Goal: Task Accomplishment & Management: Manage account settings

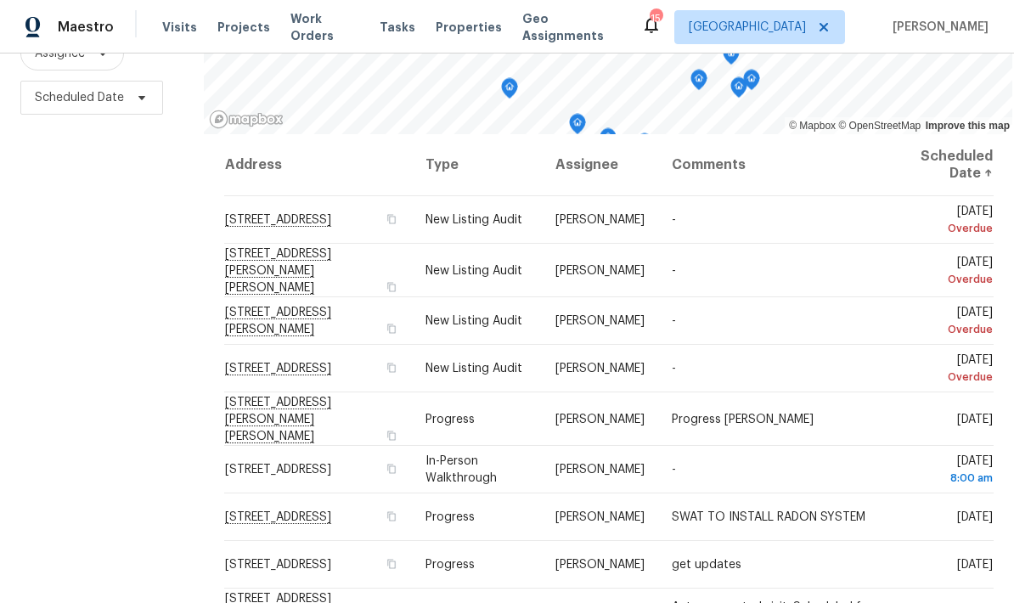
scroll to position [68, 0]
click at [0, 0] on icon at bounding box center [0, 0] width 0 height 0
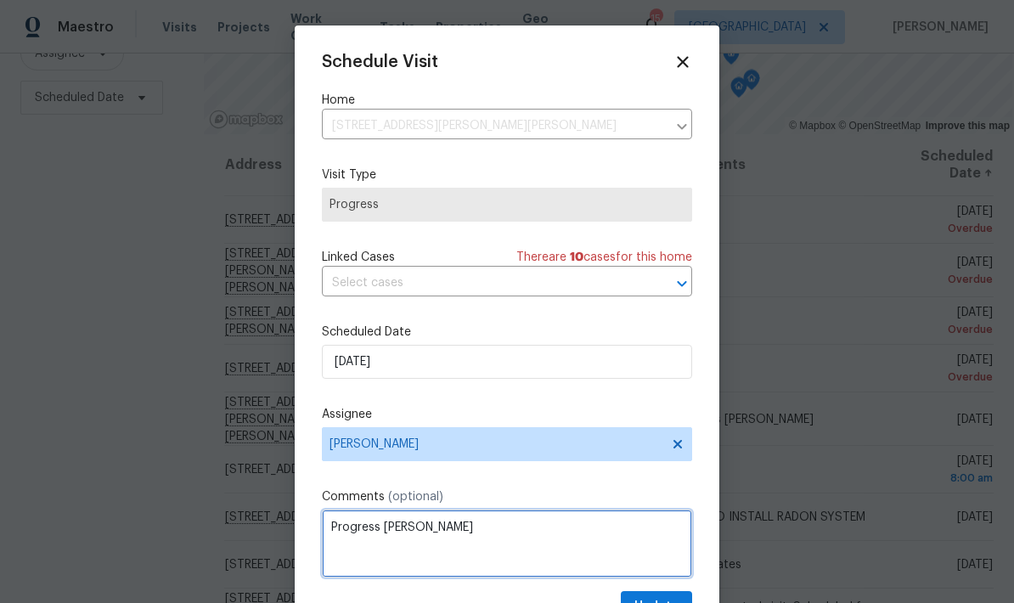
click at [450, 536] on textarea "Progress Jeff OOO" at bounding box center [507, 543] width 370 height 68
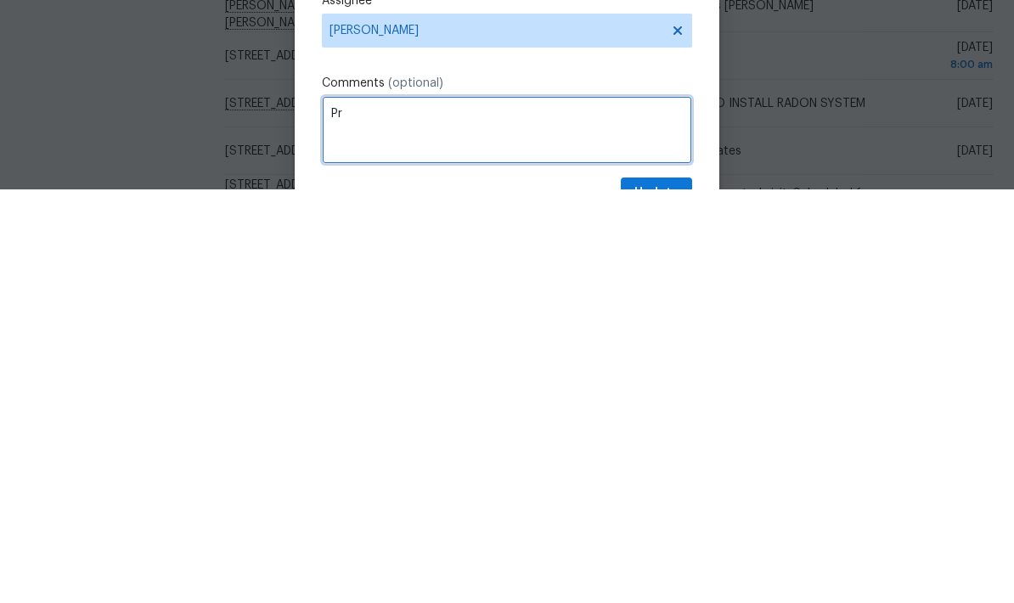
type textarea "P"
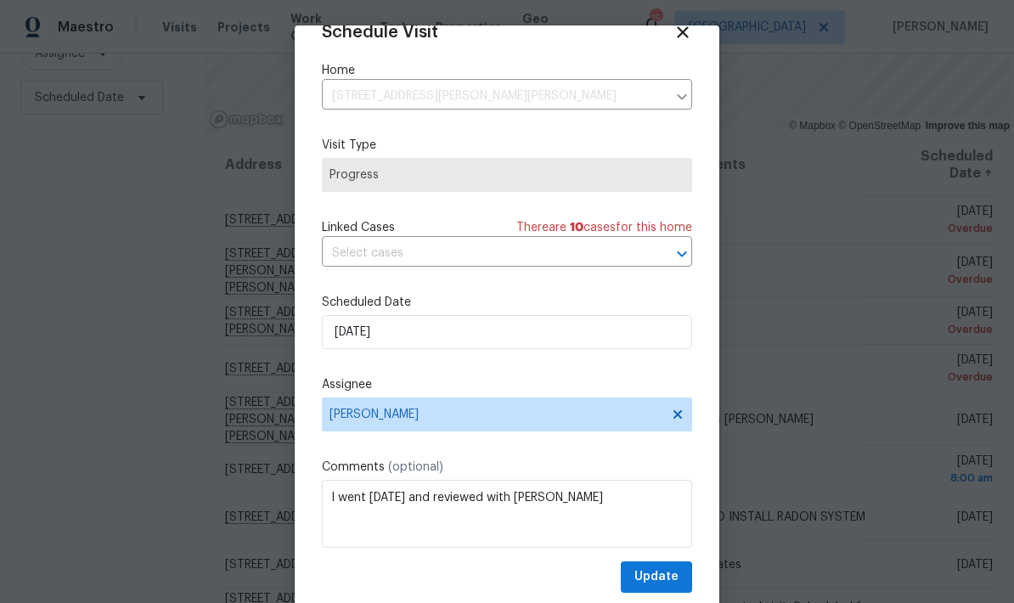
scroll to position [33, 0]
type textarea "I went Wednesday and reviewed with Dewey"
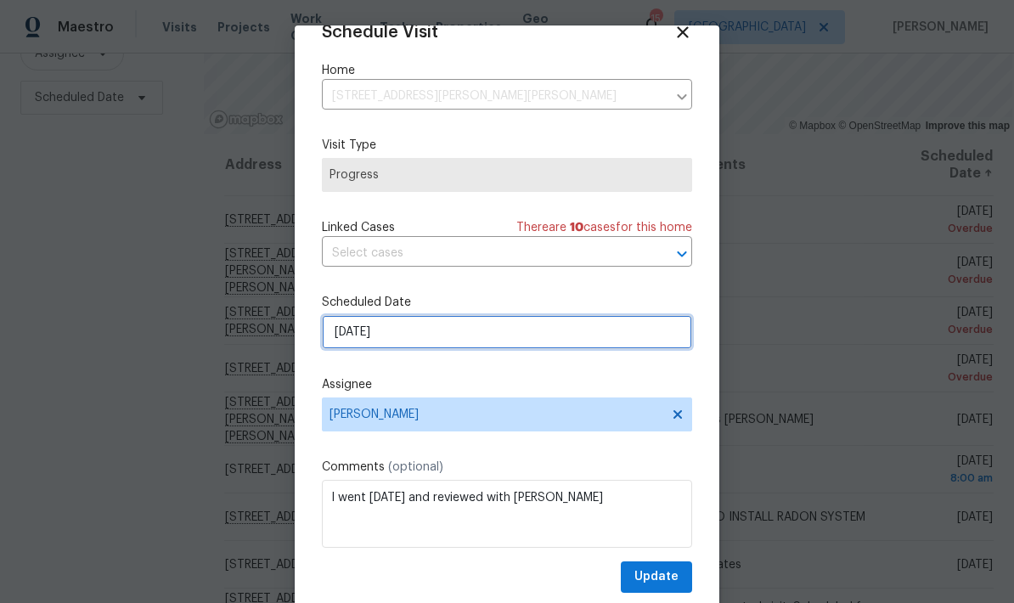
click at [405, 333] on input "[DATE]" at bounding box center [507, 332] width 370 height 34
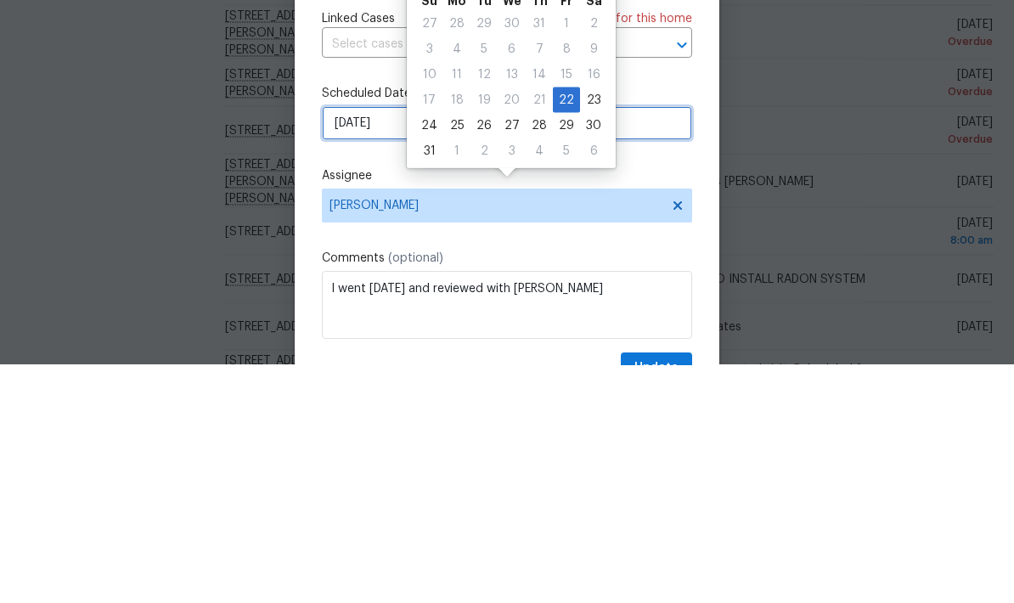
scroll to position [0, 0]
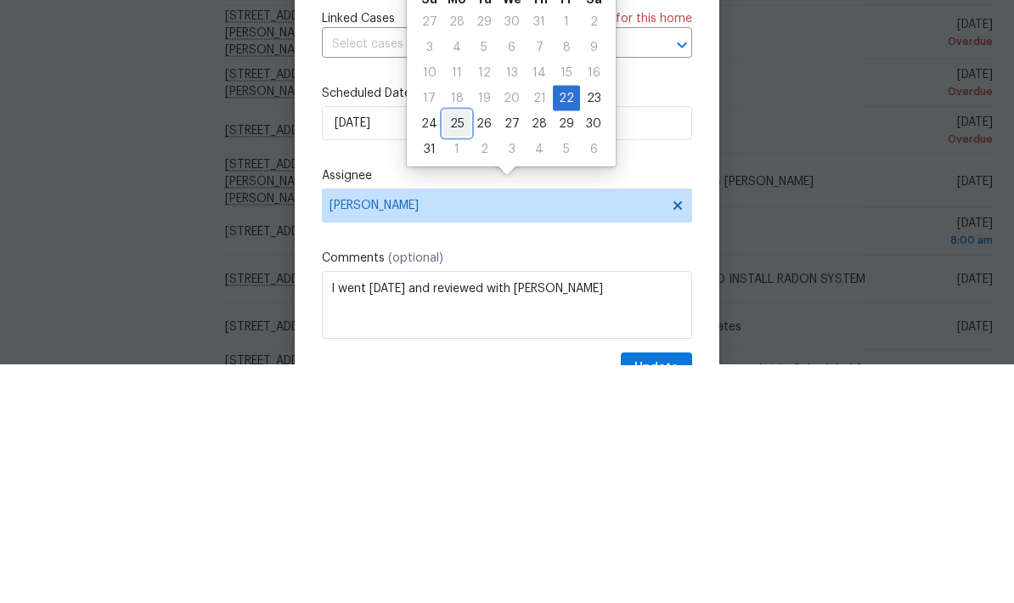
click at [452, 350] on div "25" at bounding box center [456, 362] width 27 height 24
type input "[DATE]"
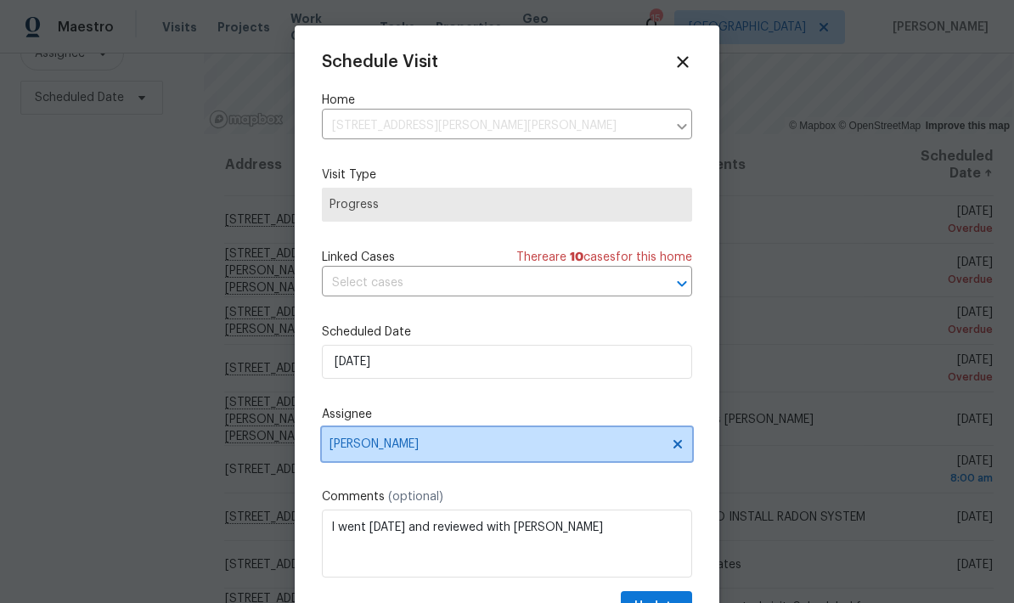
click at [401, 451] on span "[PERSON_NAME]" at bounding box center [495, 444] width 333 height 14
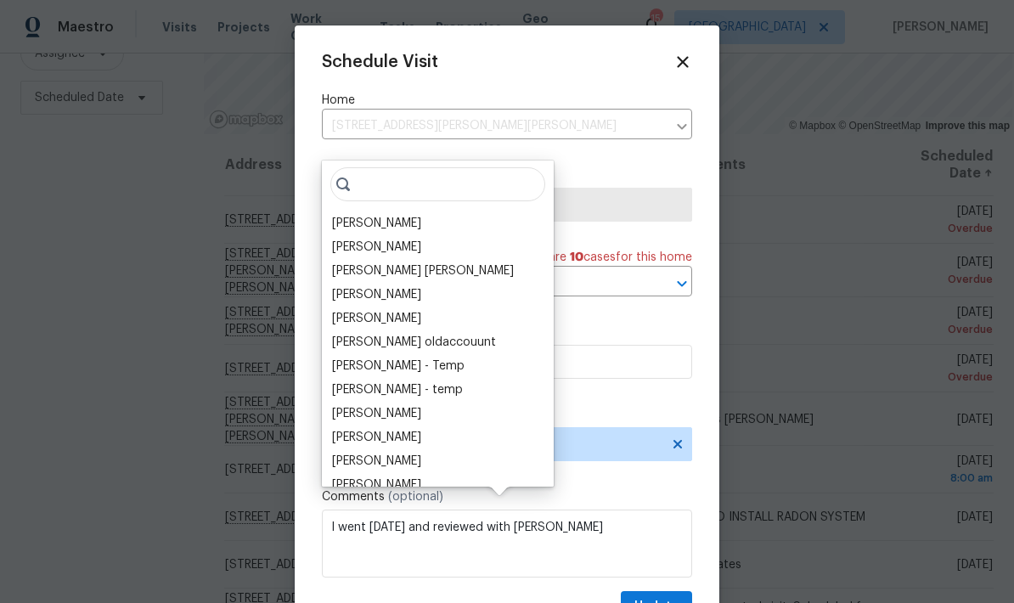
click at [344, 215] on div "Jeffrey Lenz" at bounding box center [376, 223] width 89 height 17
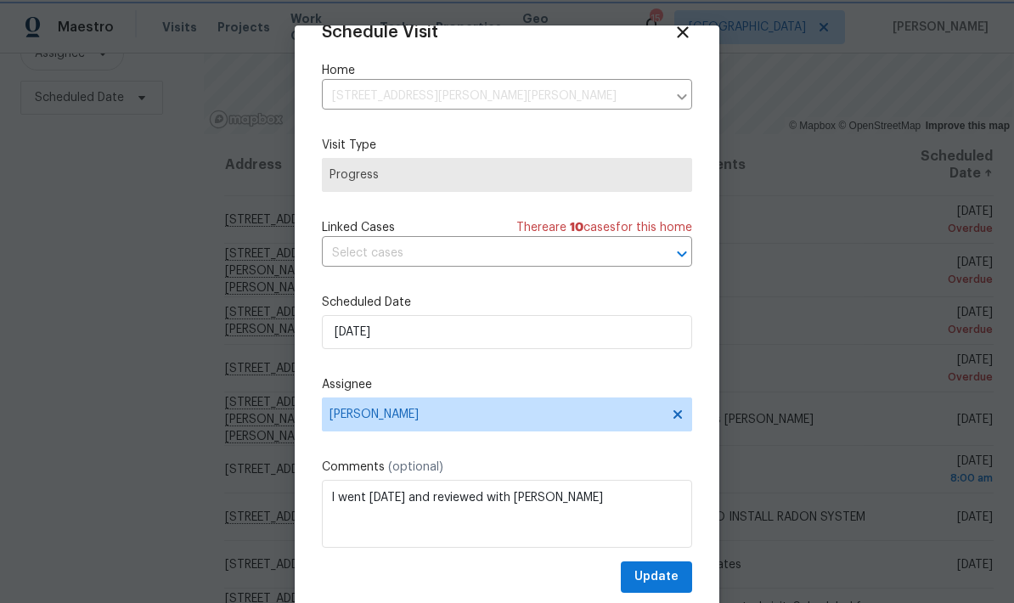
scroll to position [33, 0]
click at [587, 500] on textarea "I went Wednesday and reviewed with Dewey" at bounding box center [507, 514] width 370 height 68
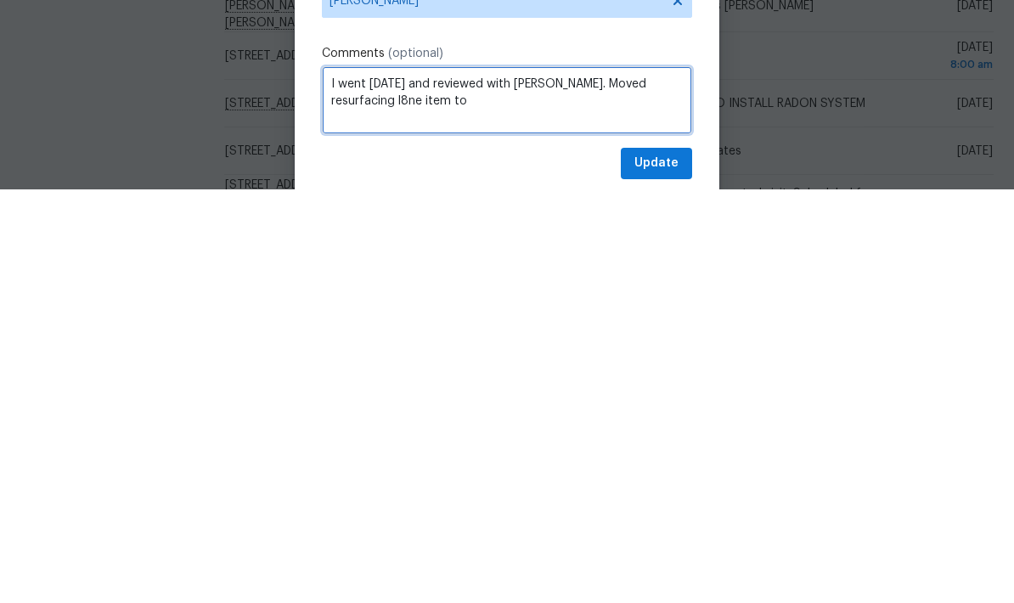
click at [403, 480] on textarea "I went Wednesday and reviewed with Dewey. Moved resurfacing l8ne item to" at bounding box center [507, 514] width 370 height 68
click at [481, 480] on textarea "I went Wednesday and reviewed with Dewey. Moved resurfacing line item to" at bounding box center [507, 514] width 370 height 68
click at [507, 480] on textarea "I went Wednesday and reviewed with Dewey. Moved resurfacing line item to Total.…" at bounding box center [507, 514] width 370 height 68
click at [493, 480] on textarea "I went Wednesday and reviewed questions with Dewey. Moved resurfacing line item…" at bounding box center [507, 514] width 370 height 68
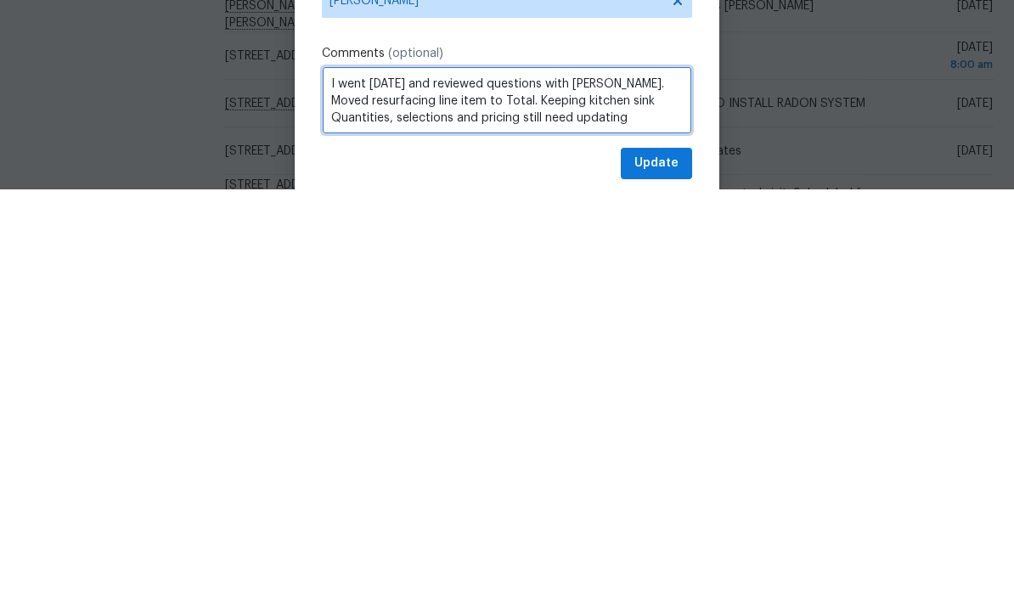
click at [430, 480] on textarea "I went Wednesday and reviewed questions with Dewey. Moved resurfacing line item…" at bounding box center [507, 514] width 370 height 68
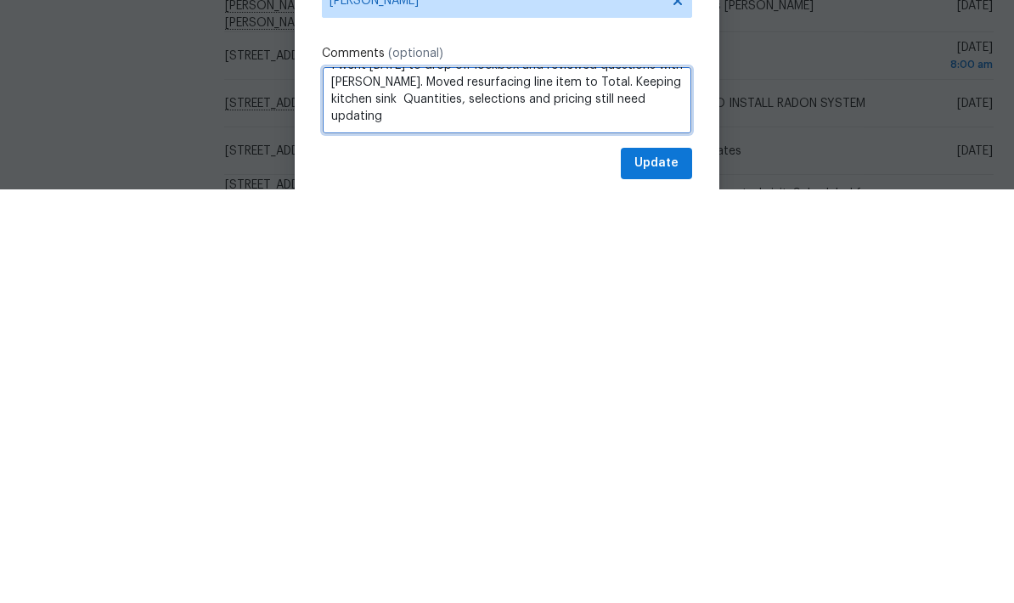
scroll to position [19, 0]
type textarea "I went Wednesday to drop off lockbox and reviewed questions with Dewey. Moved r…"
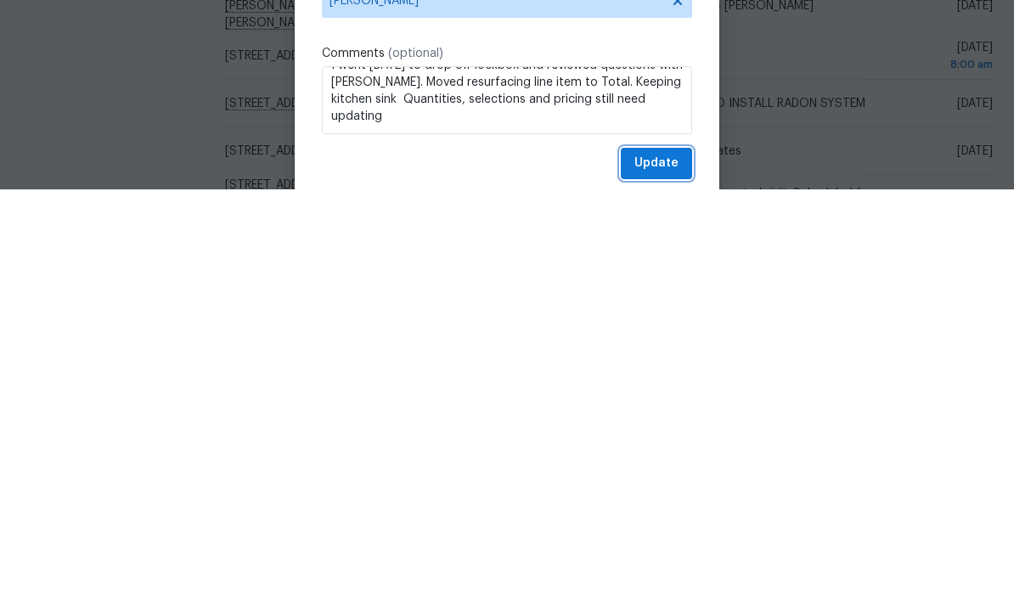
click at [651, 566] on span "Update" at bounding box center [656, 576] width 44 height 21
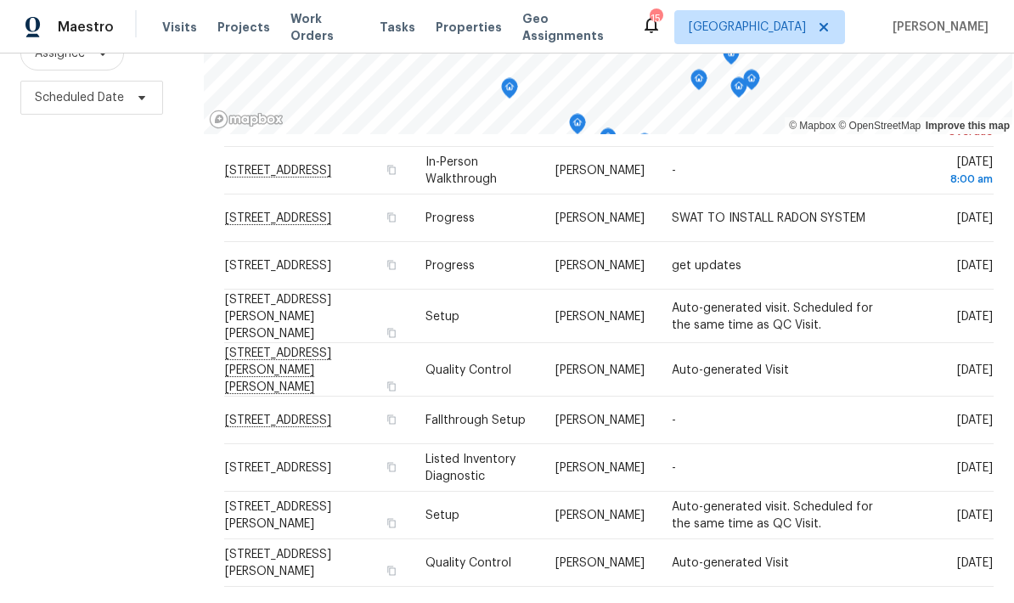
scroll to position [240, 0]
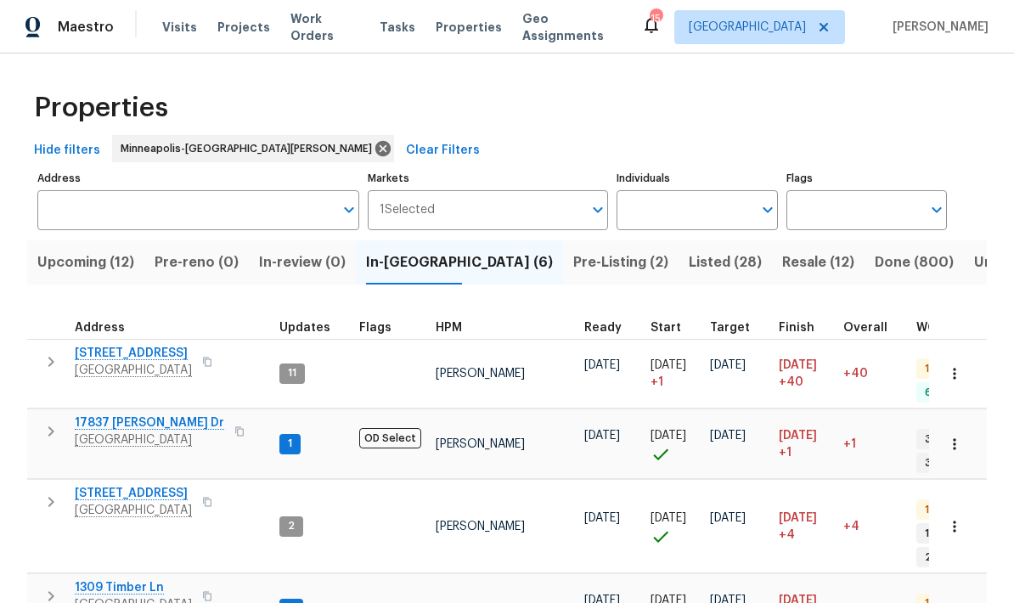
click at [573, 254] on span "Pre-Listing (2)" at bounding box center [620, 262] width 95 height 24
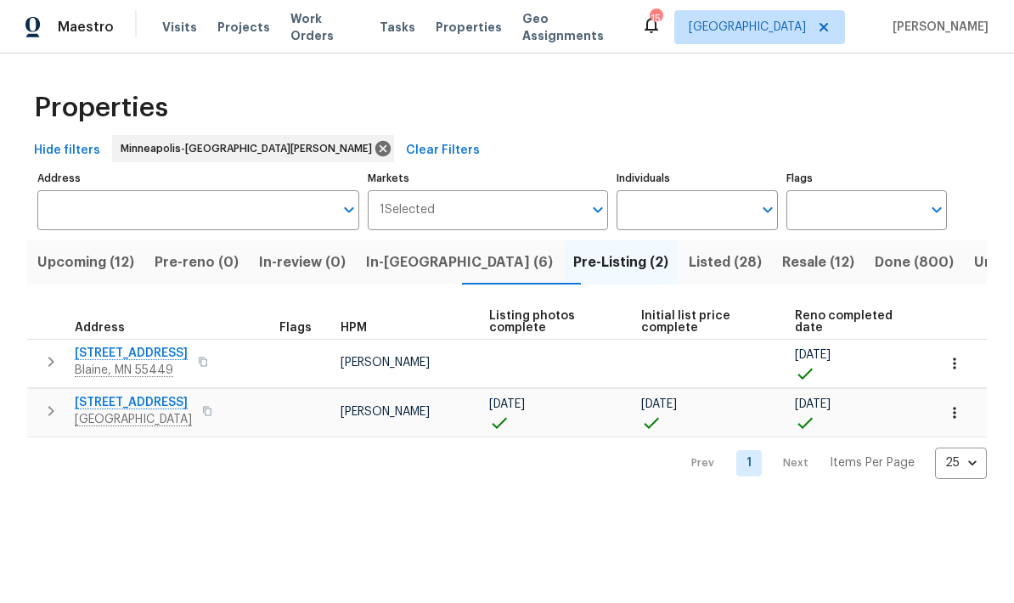
click at [389, 257] on span "In-reno (6)" at bounding box center [459, 262] width 187 height 24
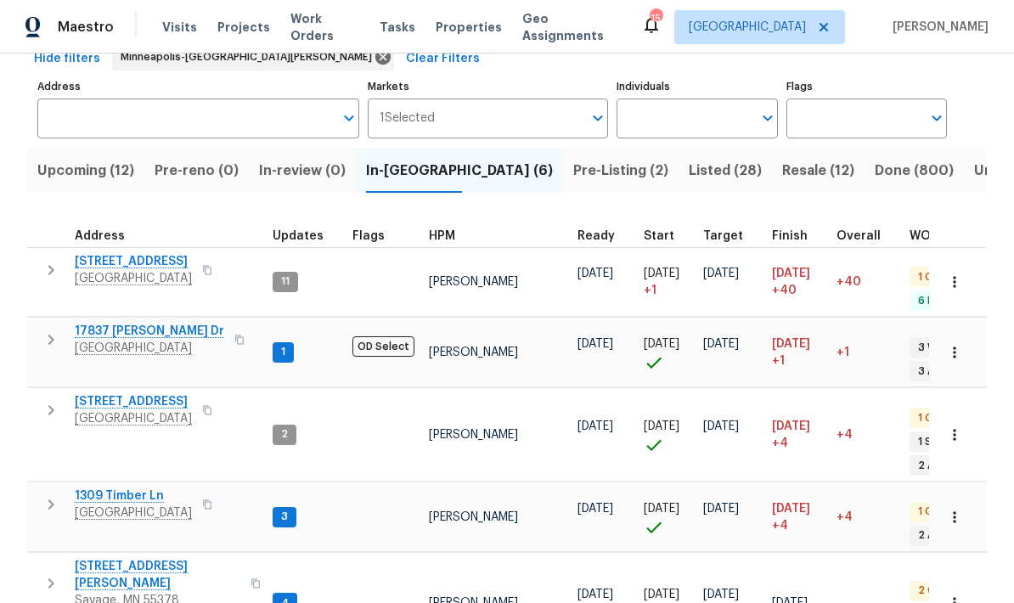
scroll to position [91, 0]
click at [107, 340] on span "Eden Prairie, MN 55347" at bounding box center [149, 348] width 149 height 17
click at [90, 394] on span "5167 148th St W" at bounding box center [133, 402] width 117 height 17
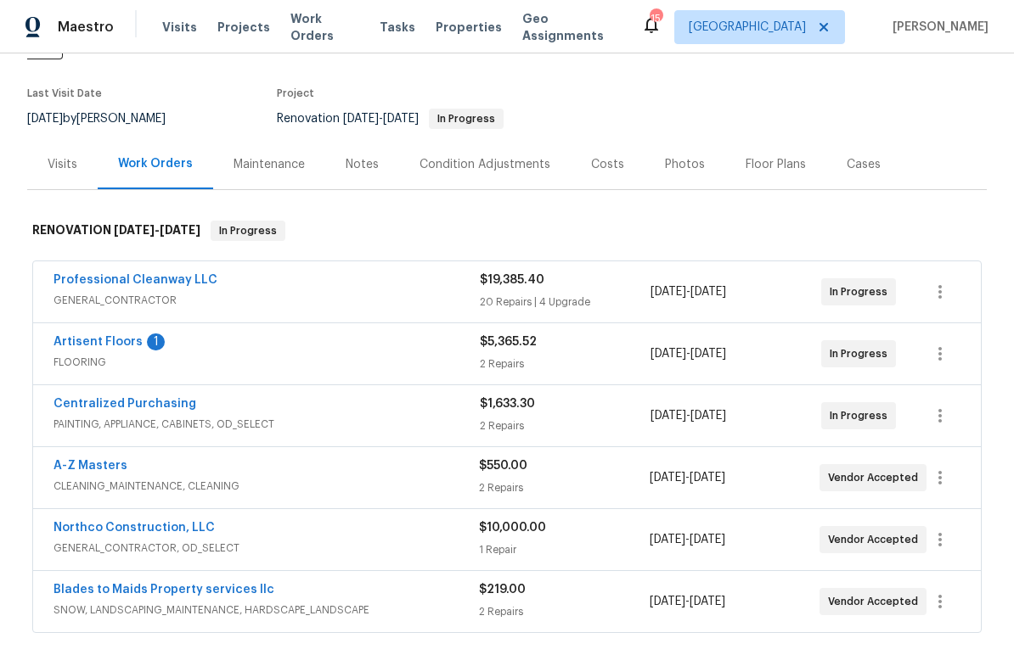
scroll to position [137, 0]
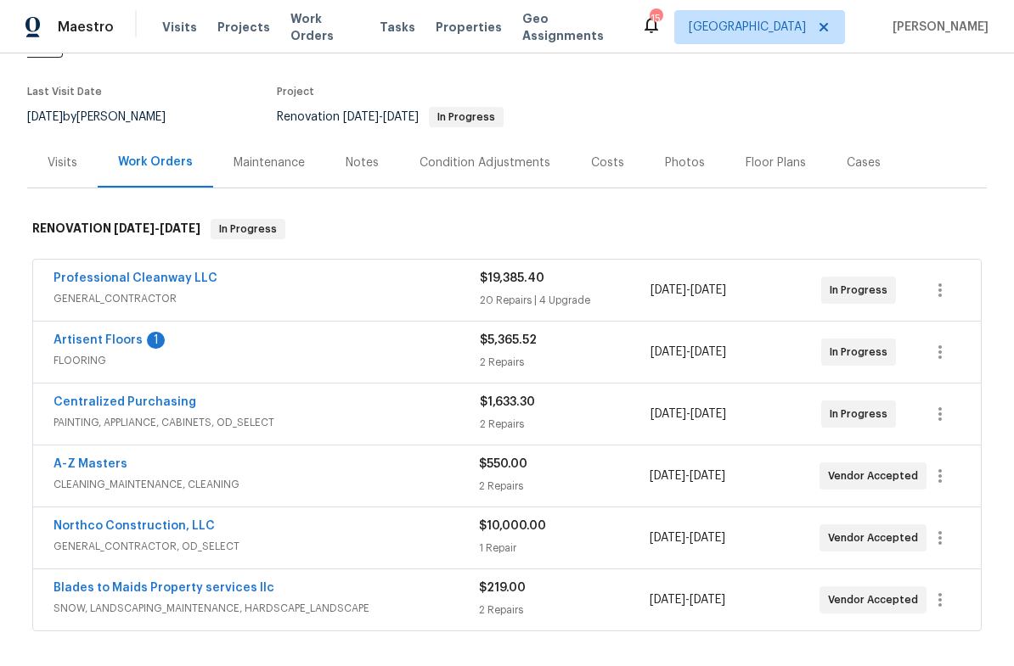
click at [73, 334] on link "Artisent Floors" at bounding box center [97, 340] width 89 height 12
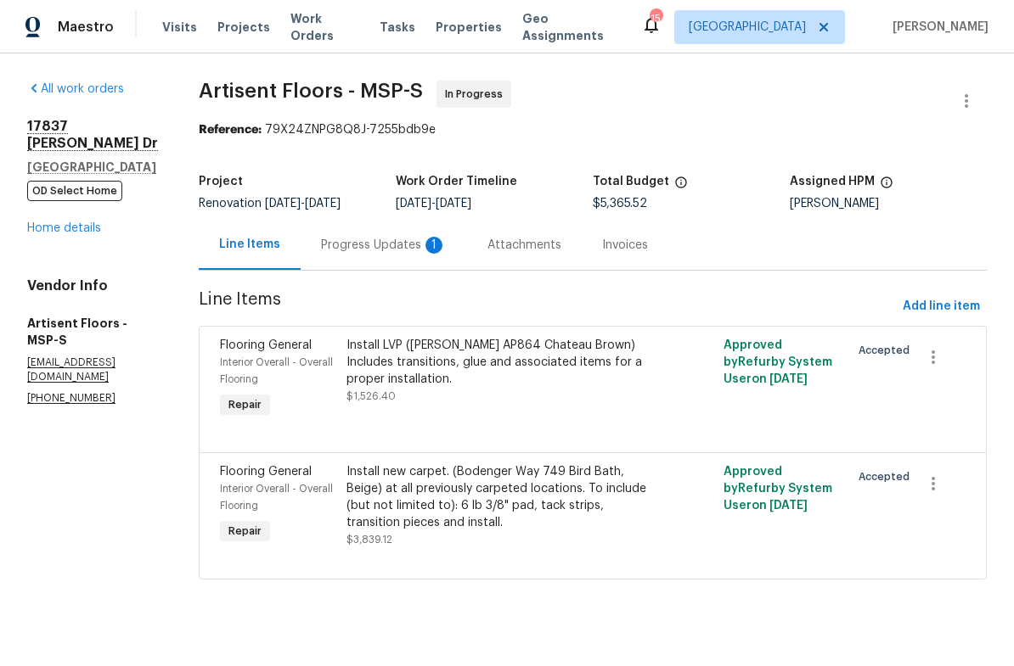
click at [324, 247] on div "Progress Updates 1" at bounding box center [384, 245] width 126 height 17
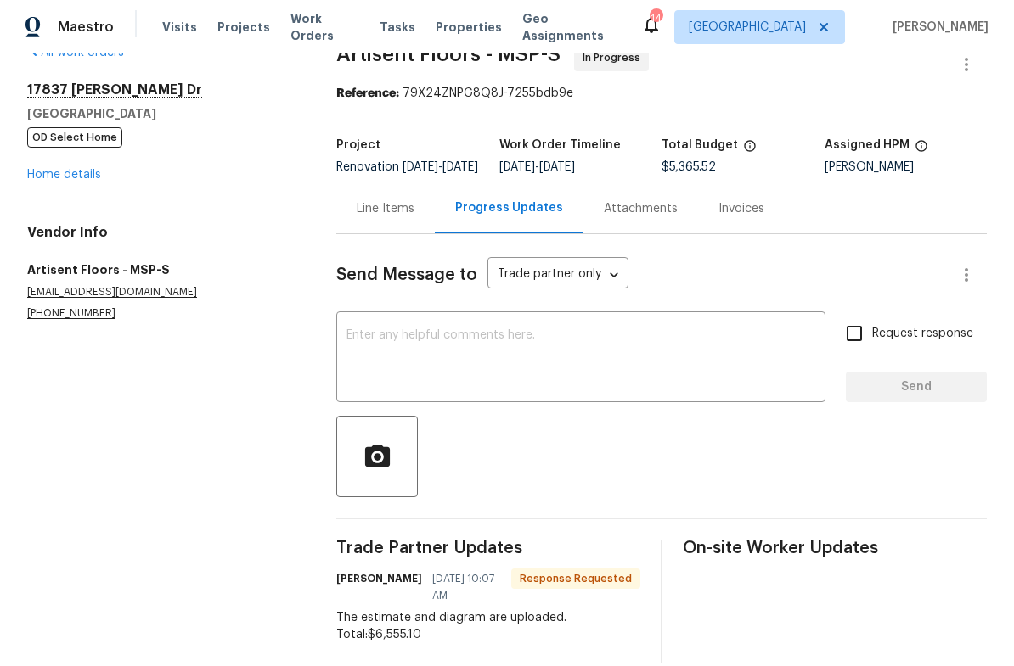
scroll to position [36, 0]
click at [370, 218] on div "Line Items" at bounding box center [386, 209] width 58 height 17
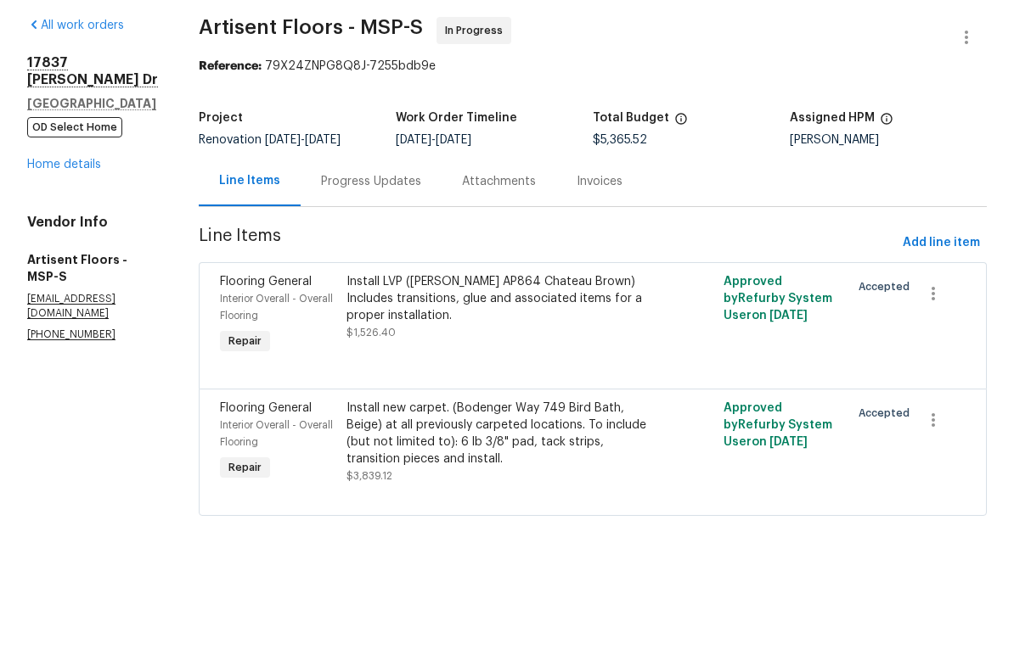
click at [37, 222] on link "Home details" at bounding box center [64, 228] width 74 height 12
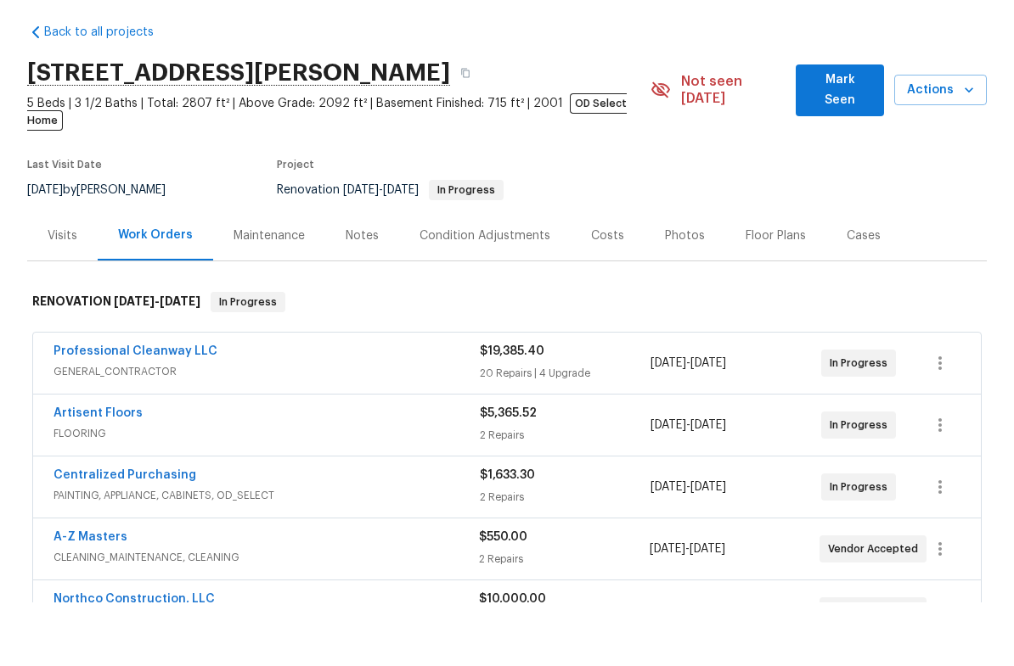
click at [591, 291] on div "Costs" at bounding box center [607, 299] width 33 height 17
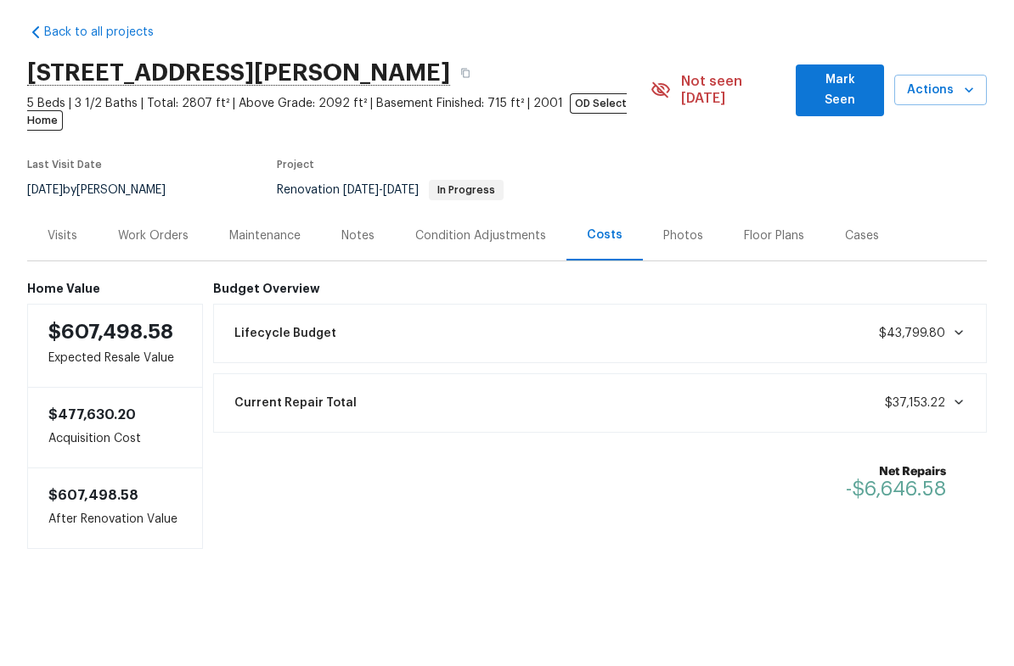
click at [143, 291] on div "Work Orders" at bounding box center [153, 299] width 70 height 17
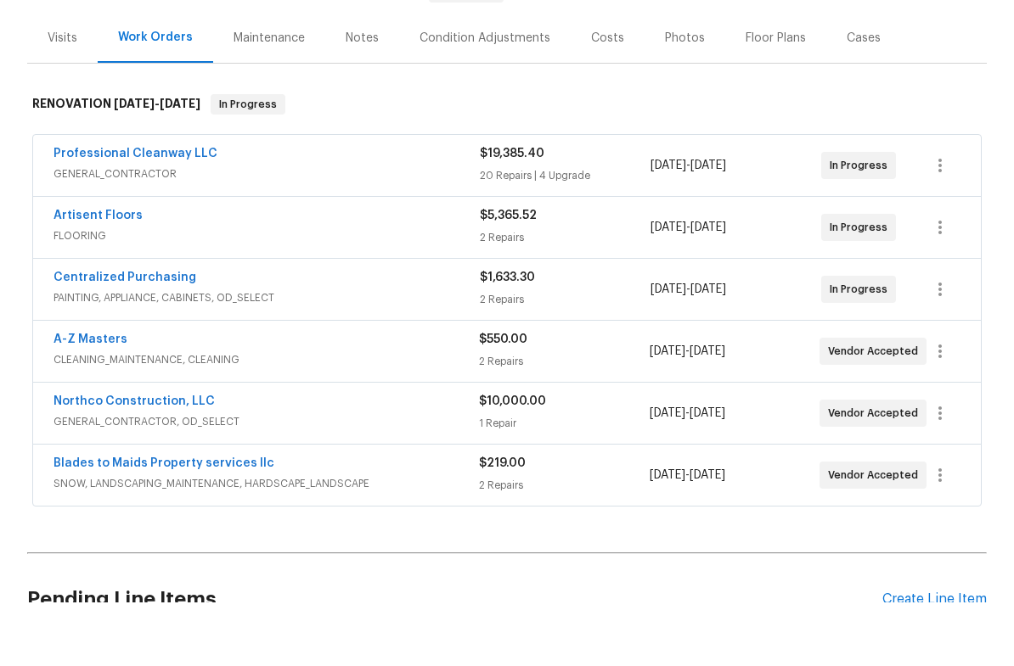
scroll to position [199, 0]
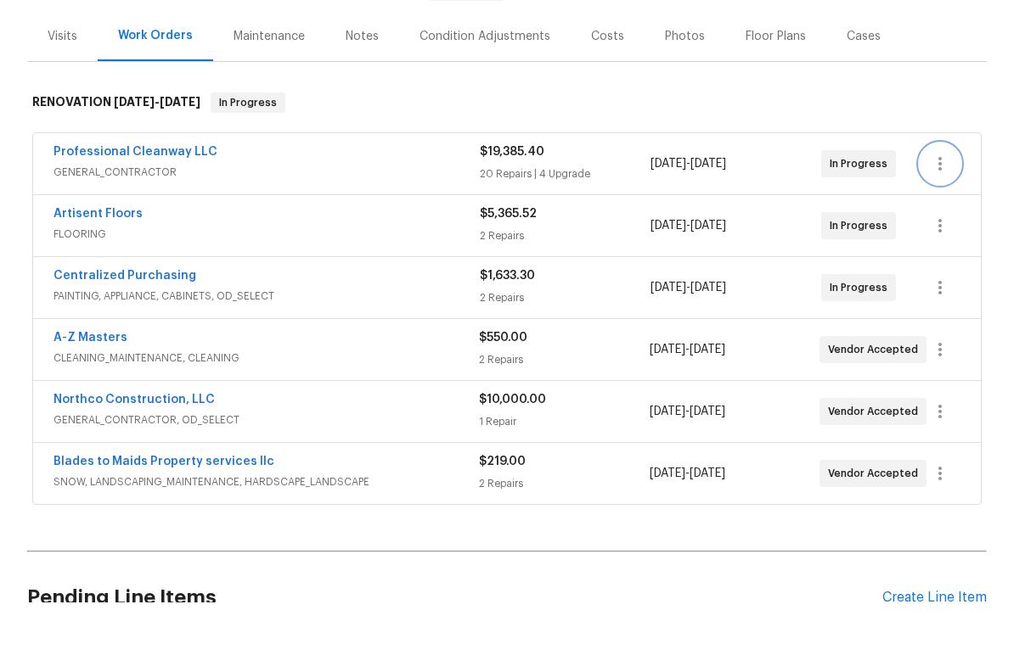
click at [943, 217] on icon "button" at bounding box center [940, 227] width 20 height 20
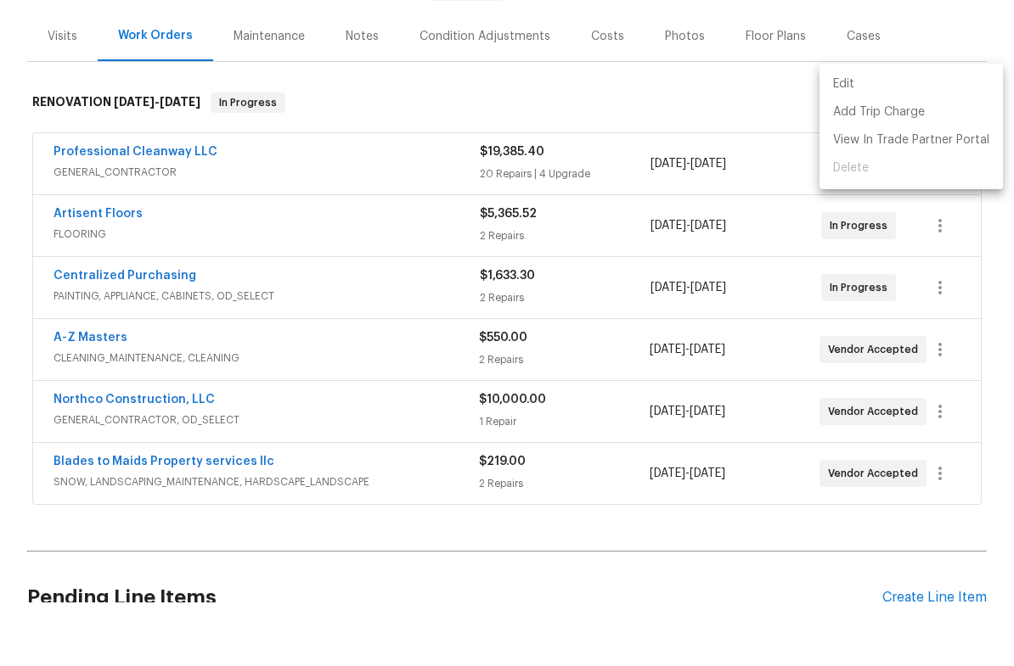
click at [873, 134] on li "Edit" at bounding box center [910, 148] width 183 height 28
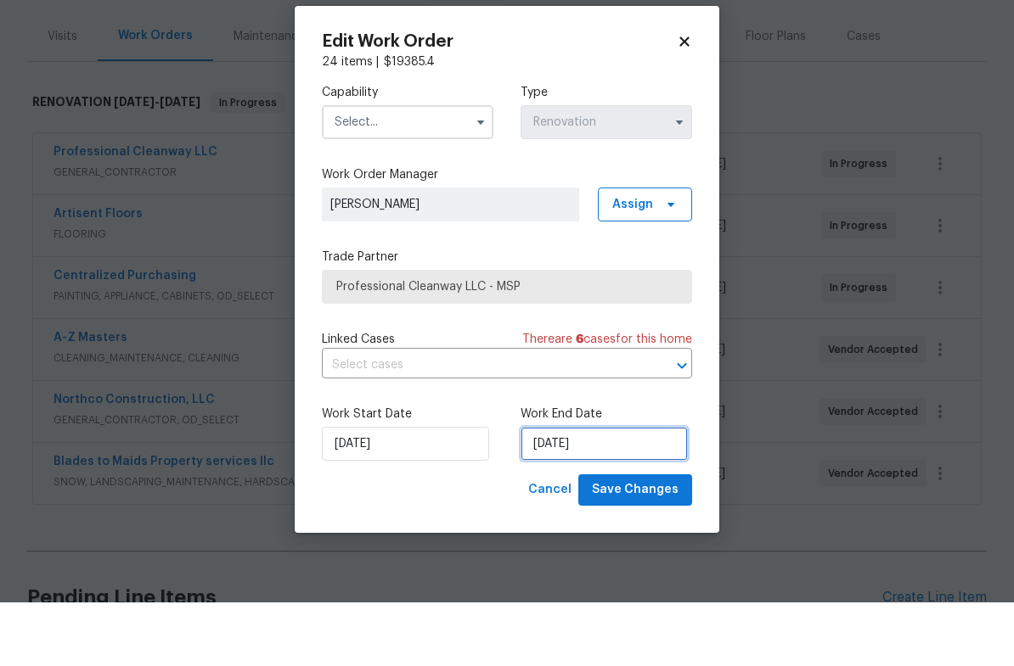
click at [583, 491] on input "[DATE]" at bounding box center [603, 508] width 167 height 34
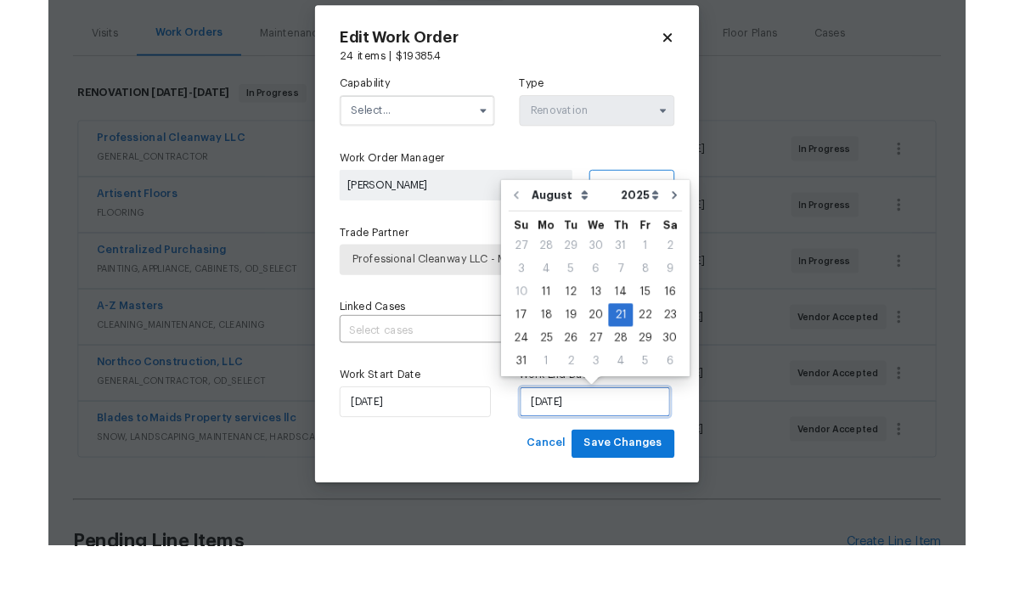
scroll to position [1, 0]
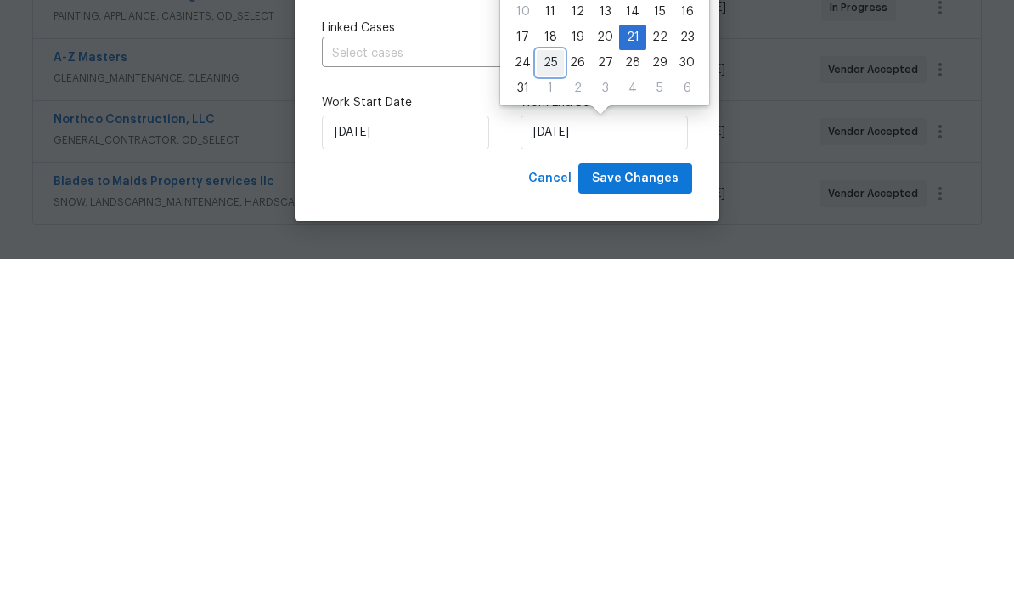
click at [541, 395] on div "25" at bounding box center [550, 407] width 27 height 24
type input "[DATE]"
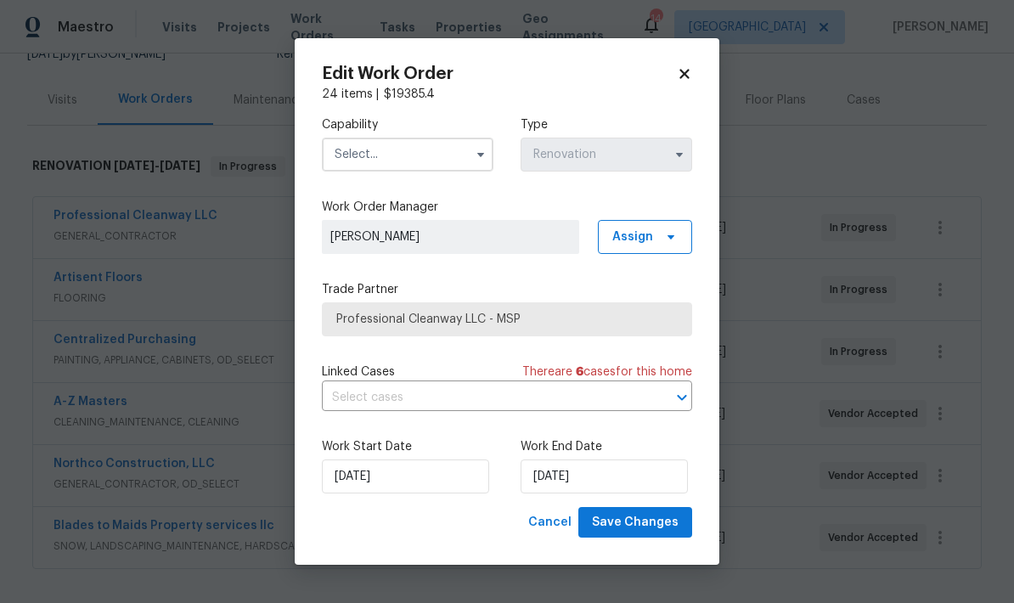
click at [357, 149] on input "text" at bounding box center [407, 155] width 171 height 34
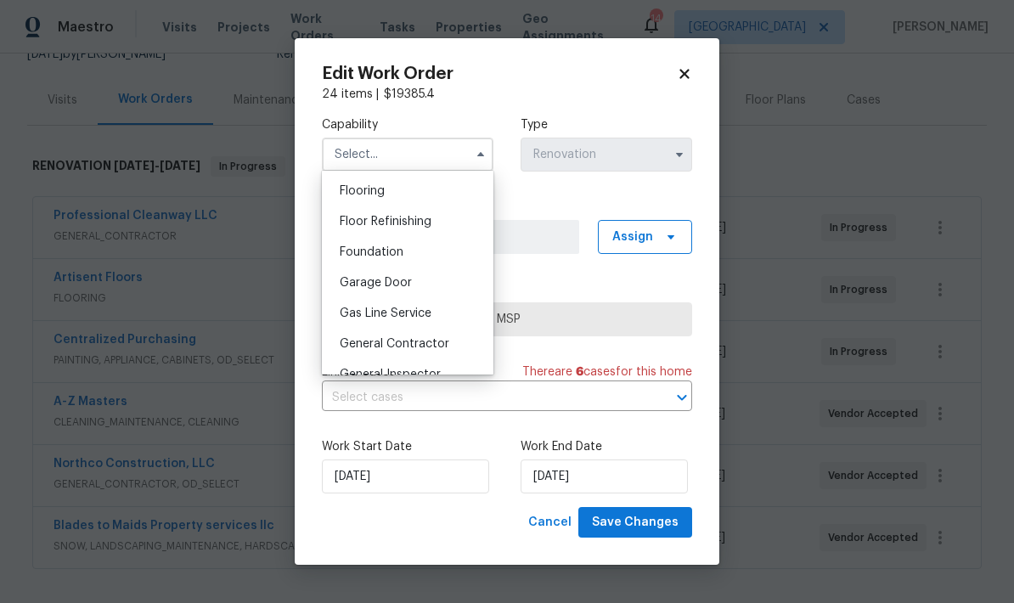
scroll to position [662, 0]
click at [364, 345] on span "General Contractor" at bounding box center [395, 340] width 110 height 12
type input "General Contractor"
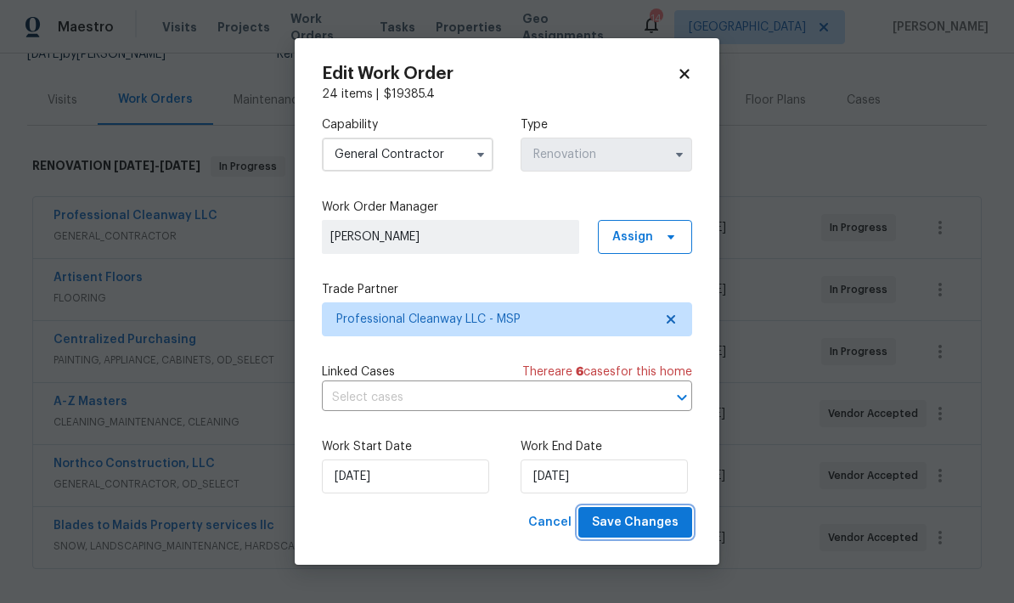
click at [625, 521] on span "Save Changes" at bounding box center [635, 522] width 87 height 21
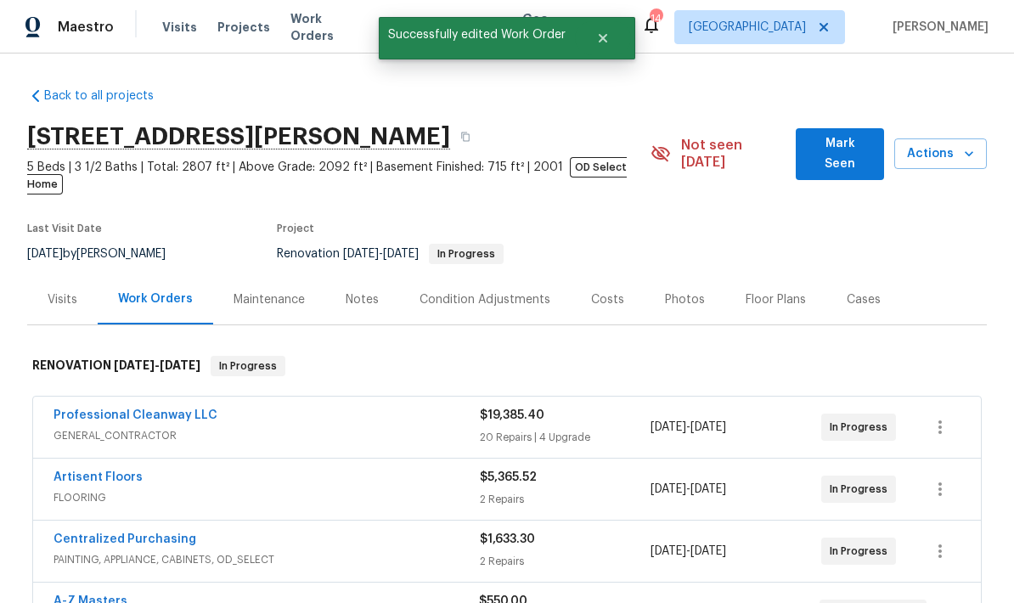
scroll to position [0, 0]
click at [943, 143] on span "Actions" at bounding box center [939, 153] width 65 height 21
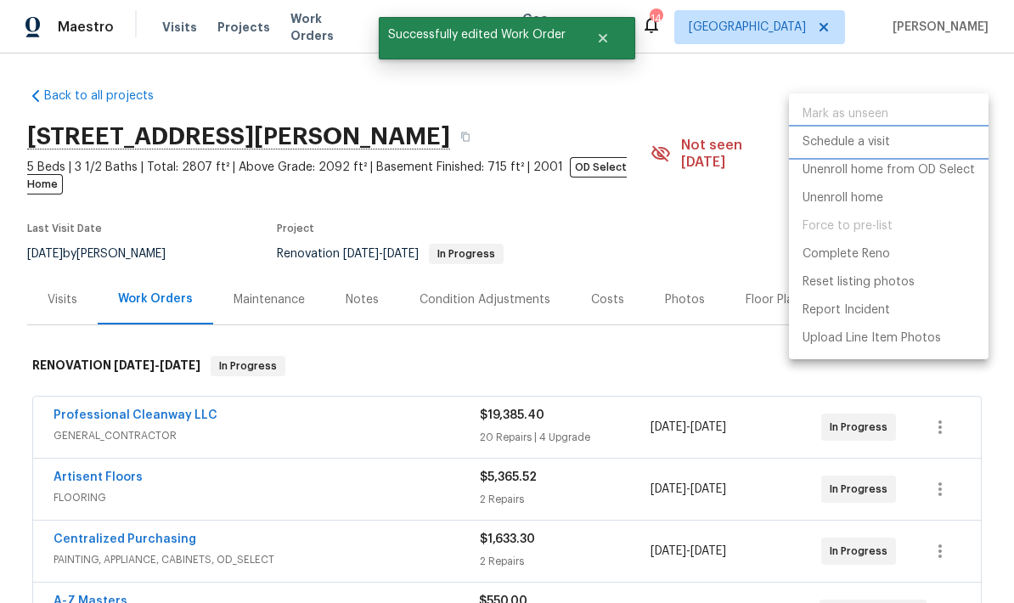
click at [868, 146] on p "Schedule a visit" at bounding box center [845, 142] width 87 height 18
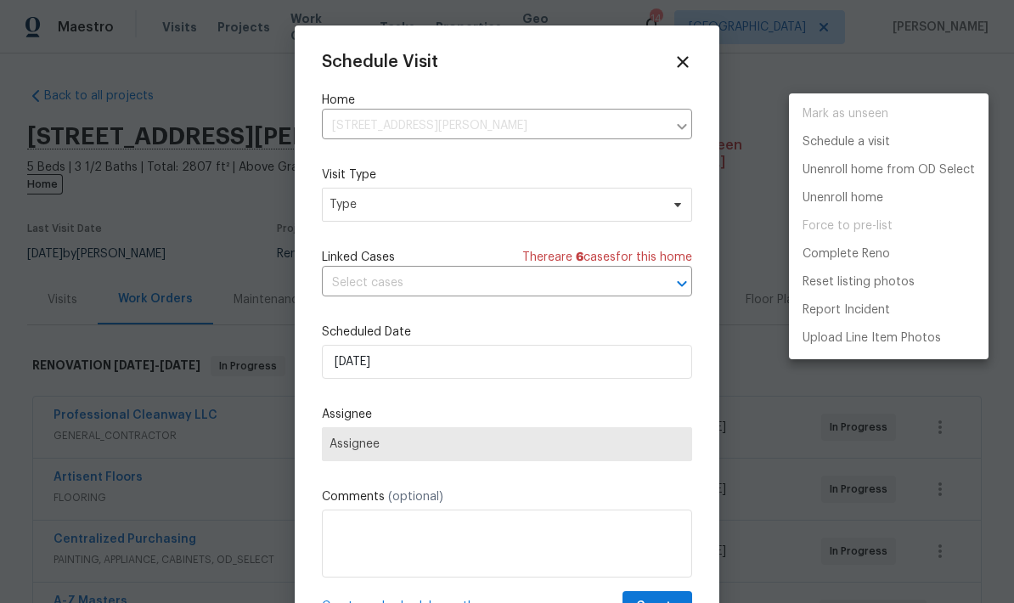
click at [348, 214] on div at bounding box center [507, 301] width 1014 height 603
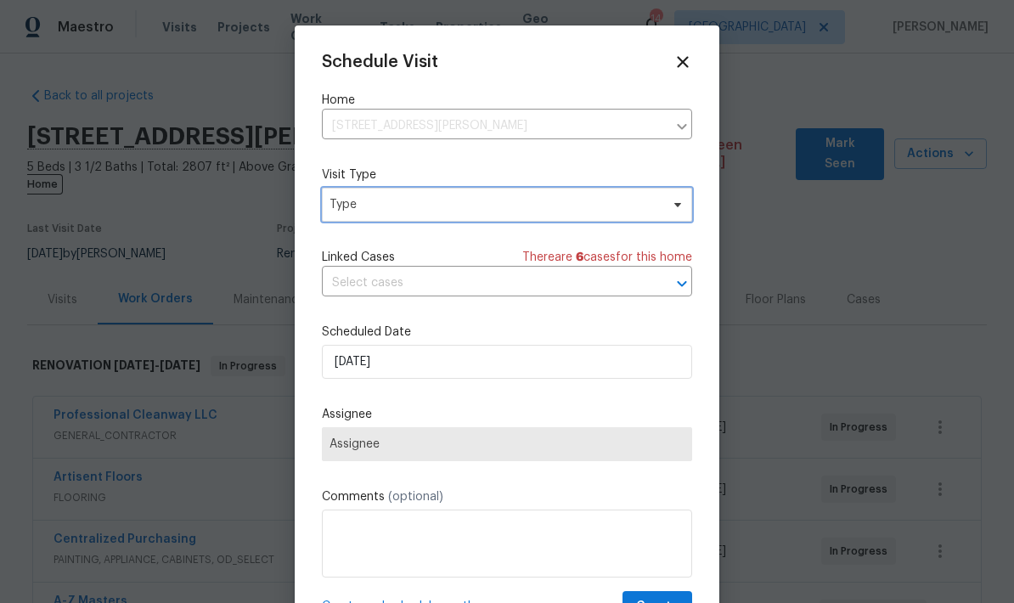
click at [349, 208] on span "Type" at bounding box center [494, 204] width 330 height 17
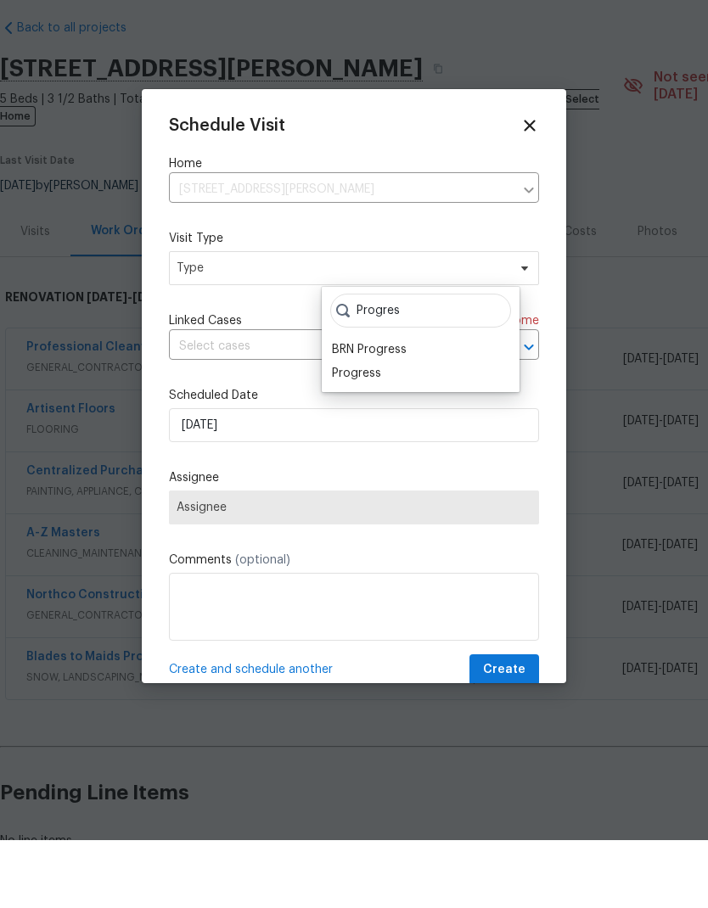
type input "Progres"
click at [348, 433] on div "Progress" at bounding box center [356, 441] width 49 height 17
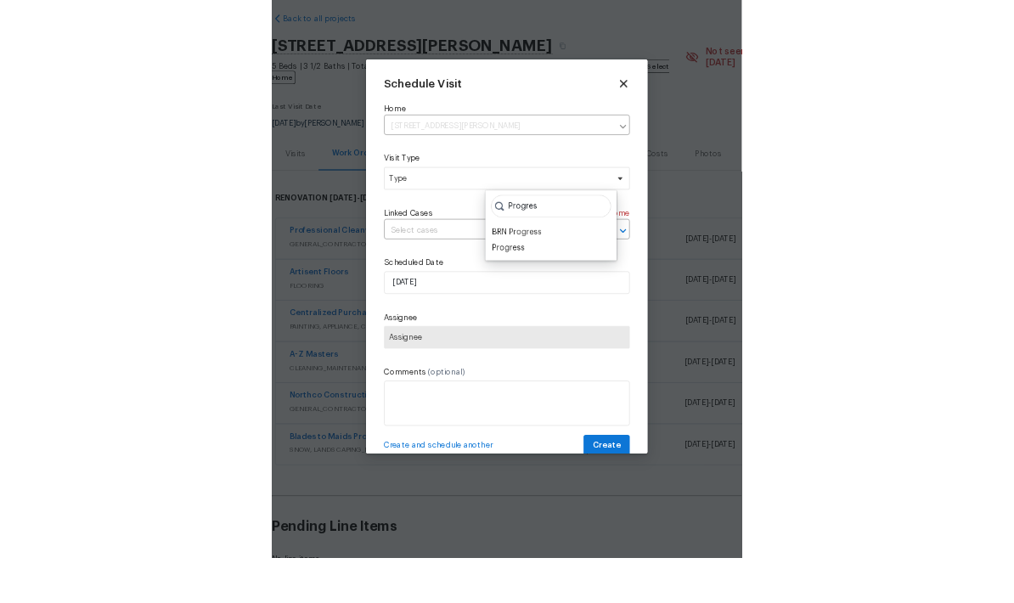
scroll to position [68, 0]
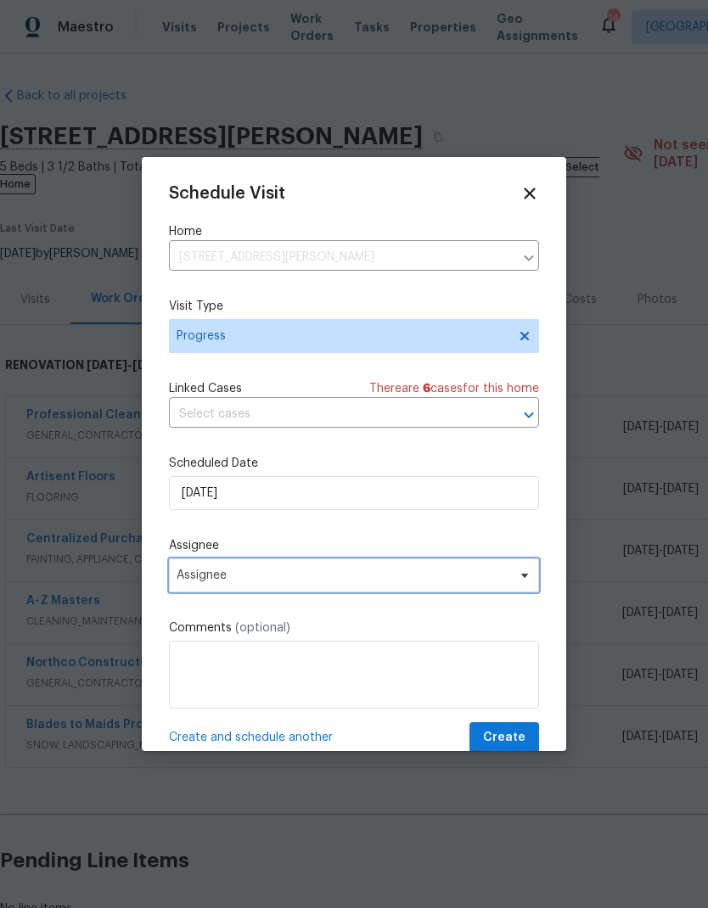
click at [197, 587] on span "Assignee" at bounding box center [354, 576] width 370 height 34
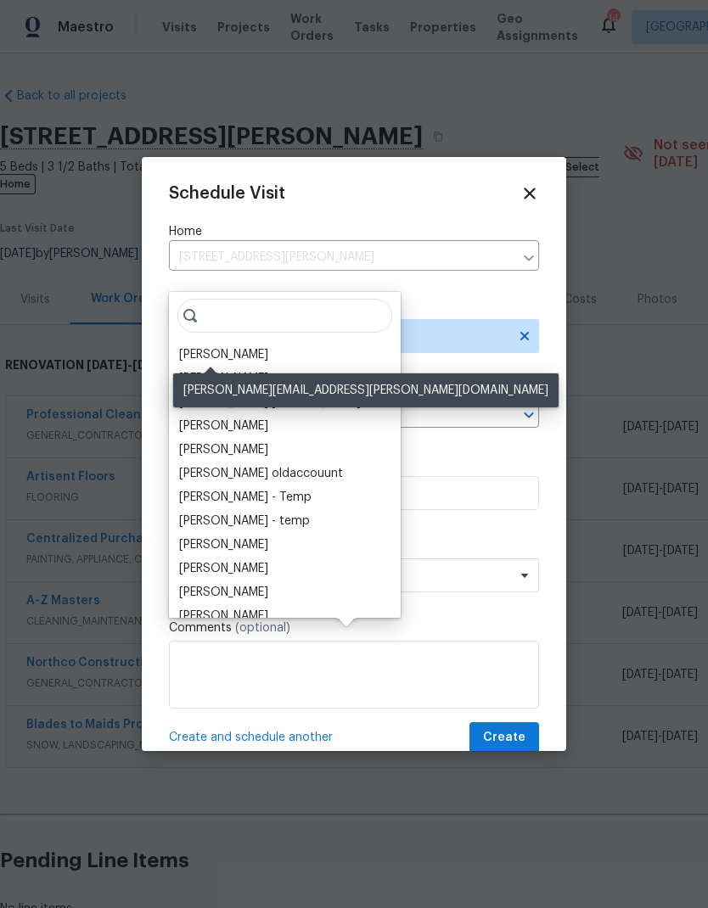
click at [197, 346] on div "[PERSON_NAME]" at bounding box center [223, 354] width 89 height 17
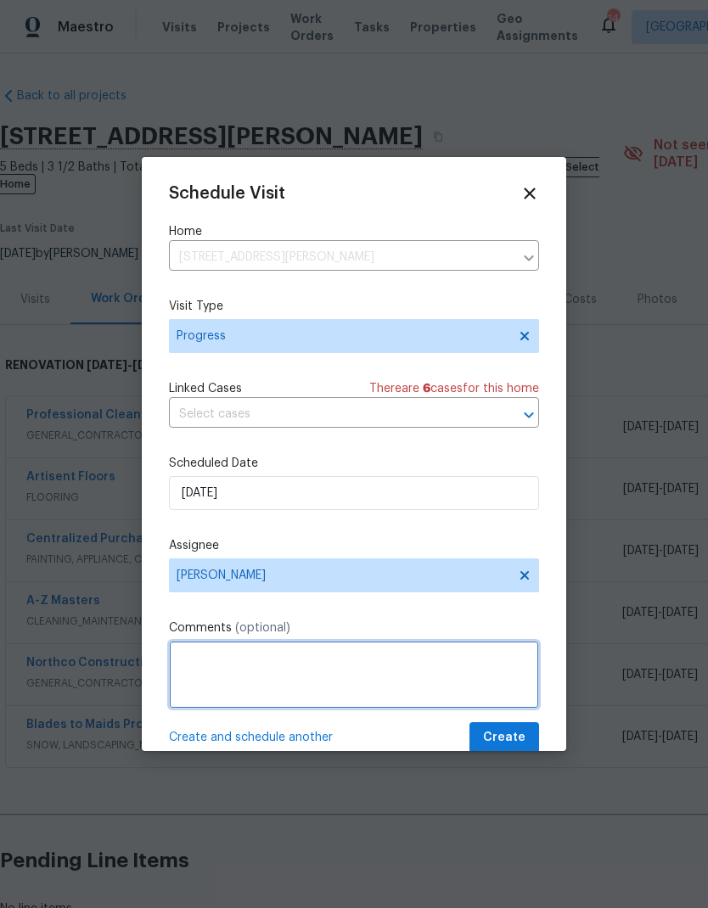
click at [188, 666] on textarea at bounding box center [354, 675] width 370 height 68
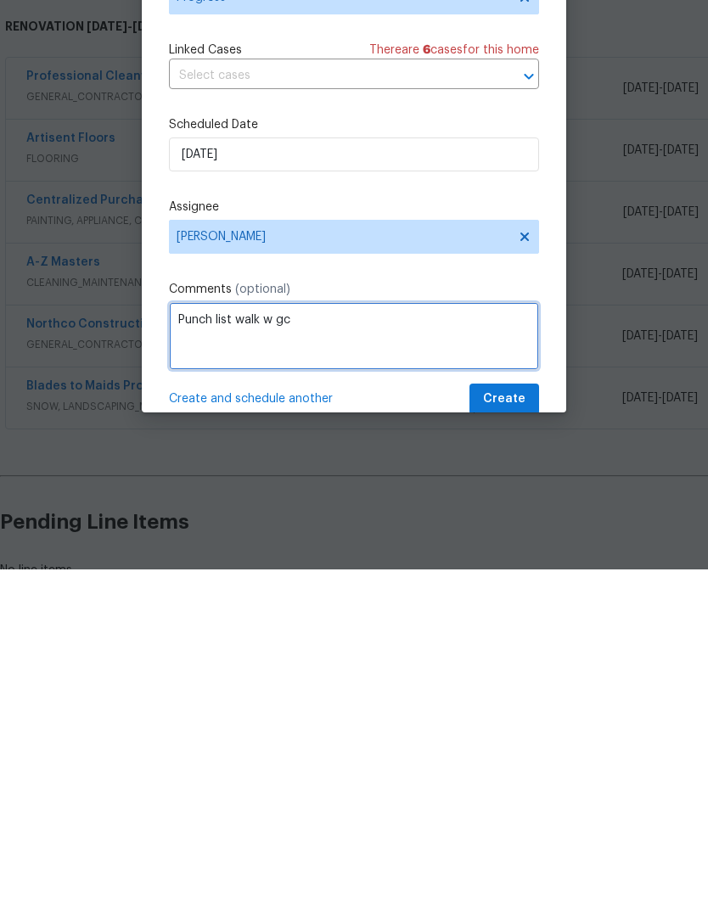
type textarea "Punch list walk w gc"
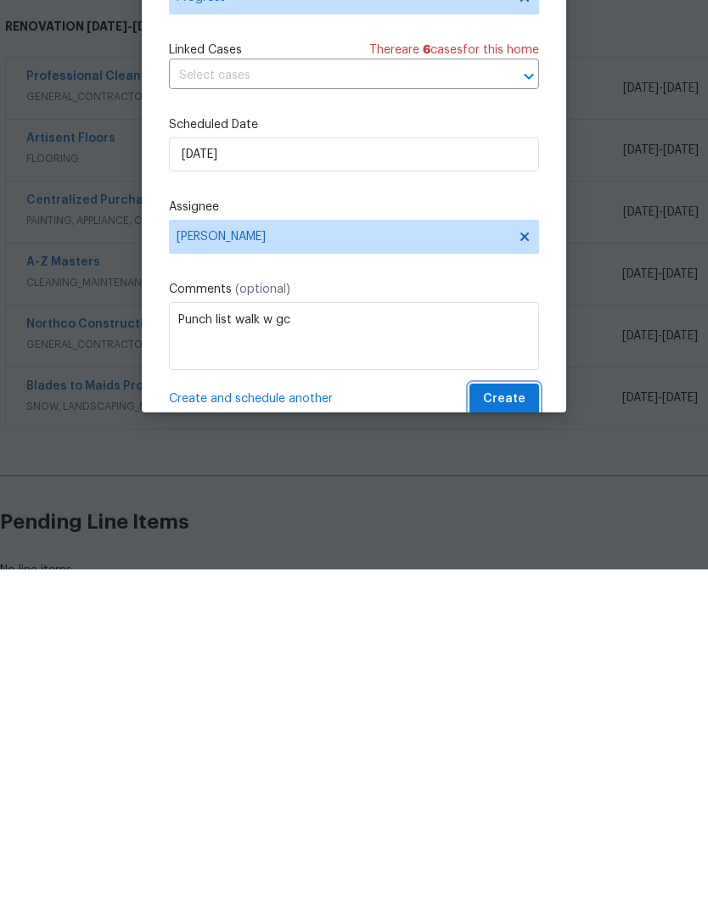
click at [501, 666] on span "Create" at bounding box center [504, 738] width 42 height 21
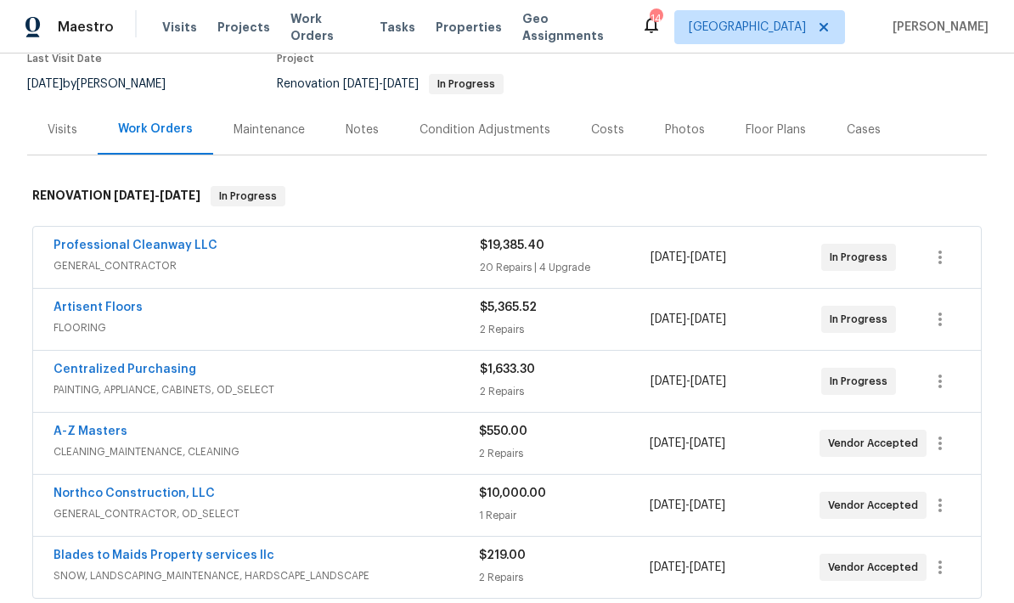
scroll to position [171, 0]
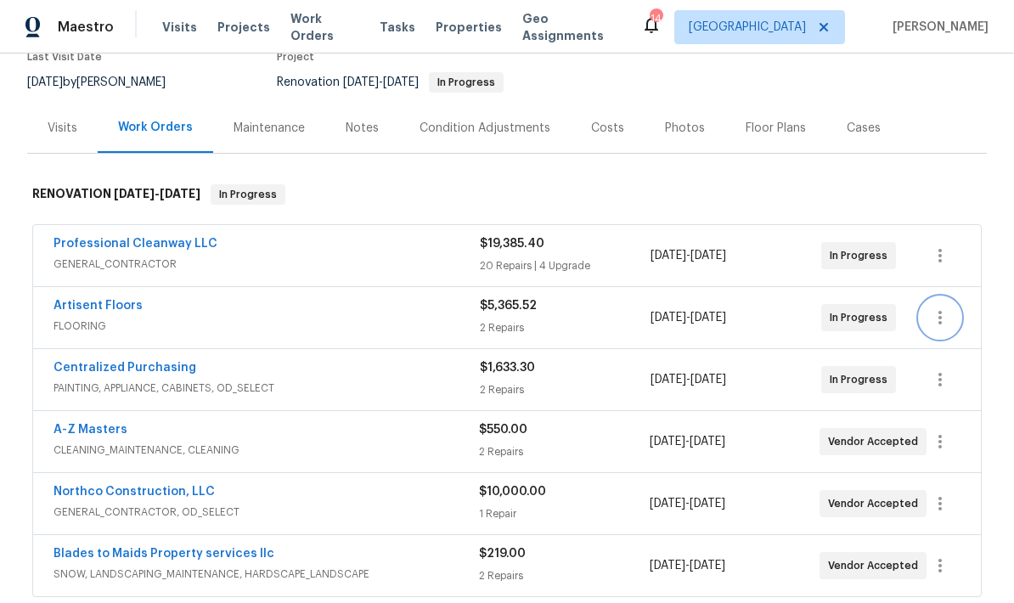
click at [954, 302] on button "button" at bounding box center [939, 317] width 41 height 41
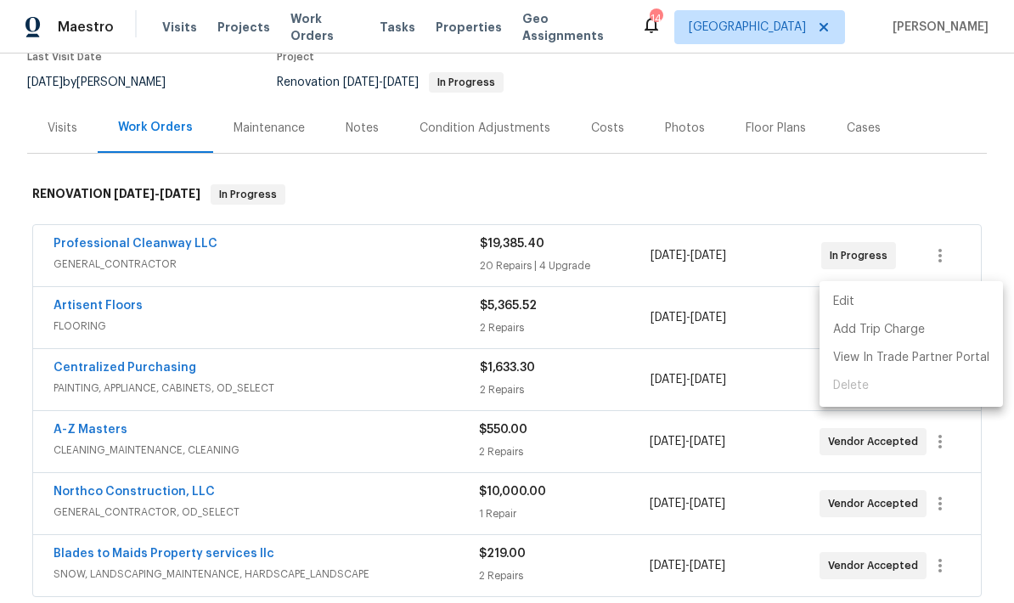
click at [834, 303] on li "Edit" at bounding box center [910, 302] width 183 height 28
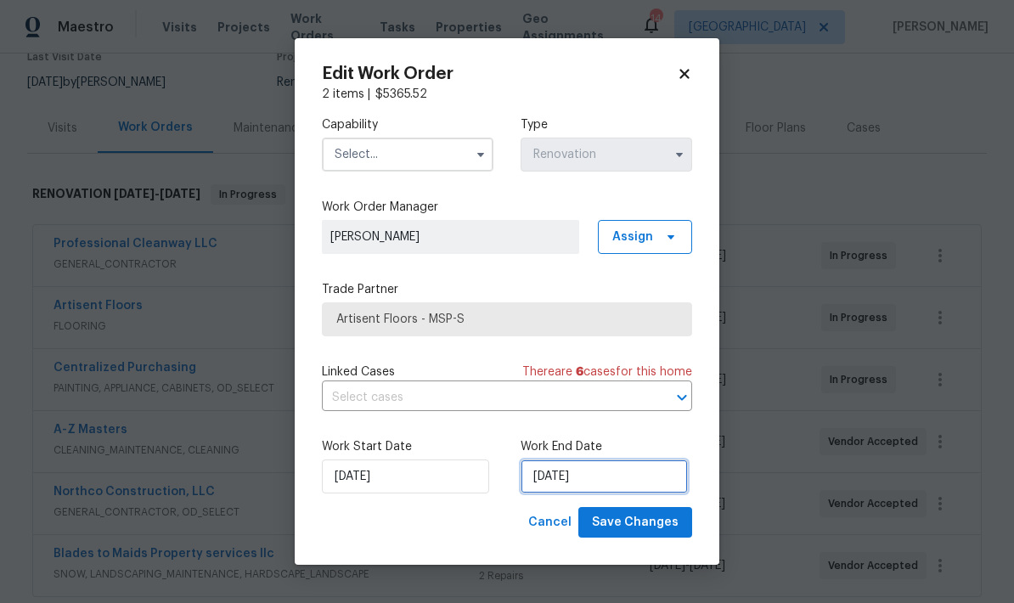
click at [594, 476] on input "[DATE]" at bounding box center [603, 476] width 167 height 34
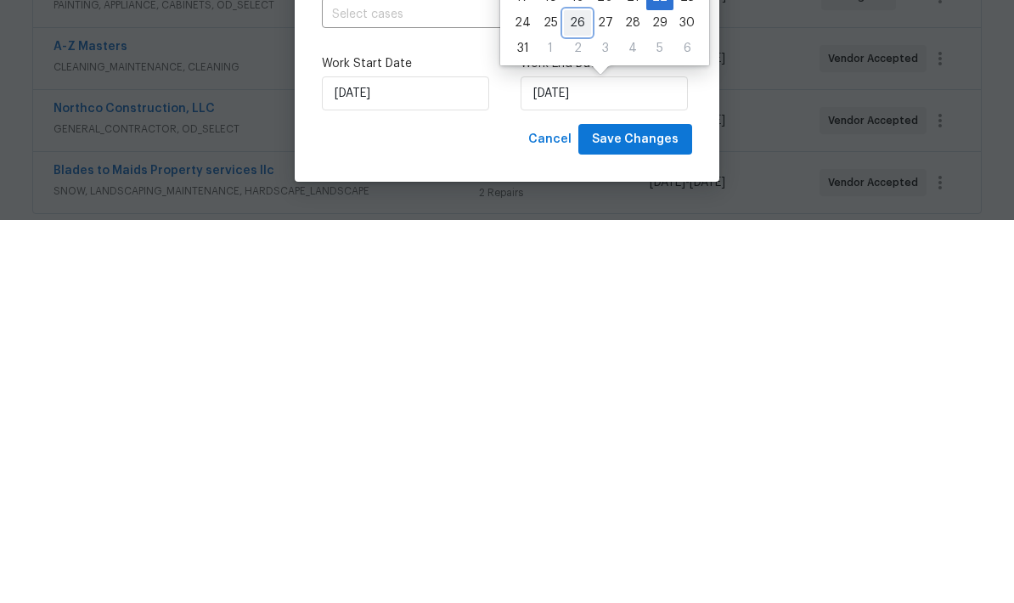
click at [576, 394] on div "26" at bounding box center [577, 406] width 27 height 24
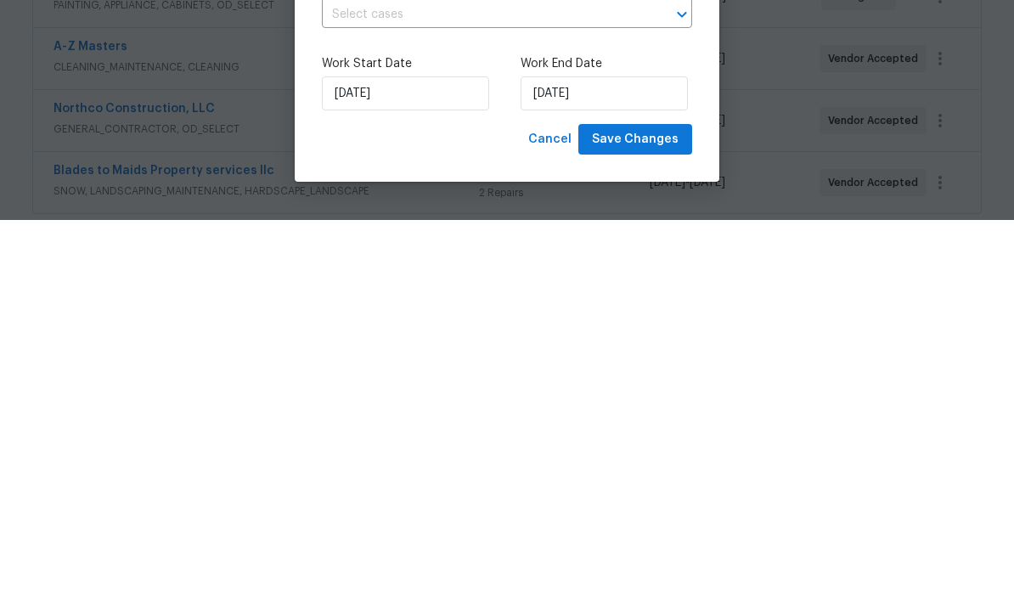
type input "[DATE]"
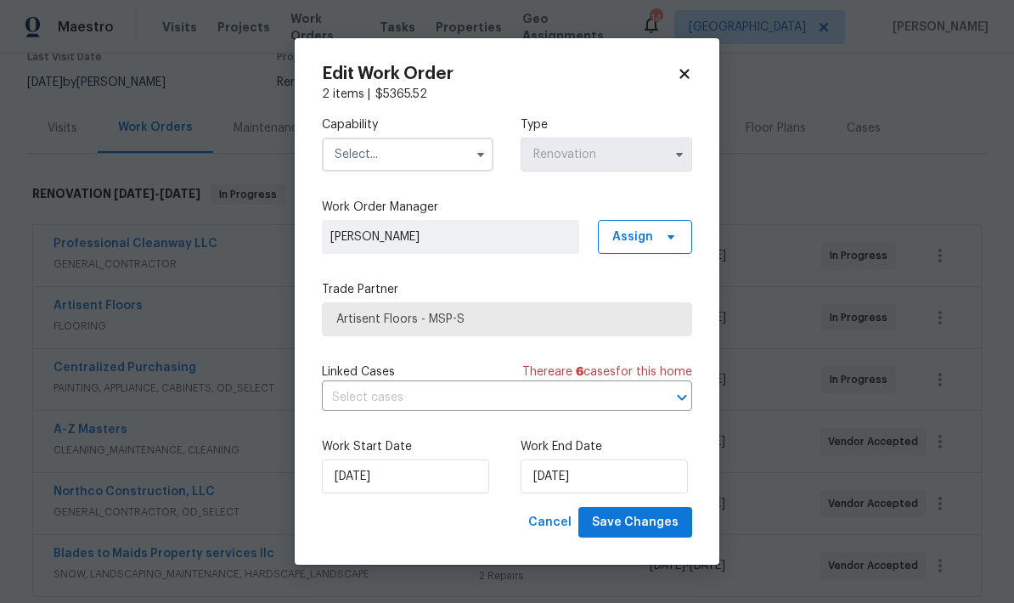
click at [368, 153] on input "text" at bounding box center [407, 155] width 171 height 34
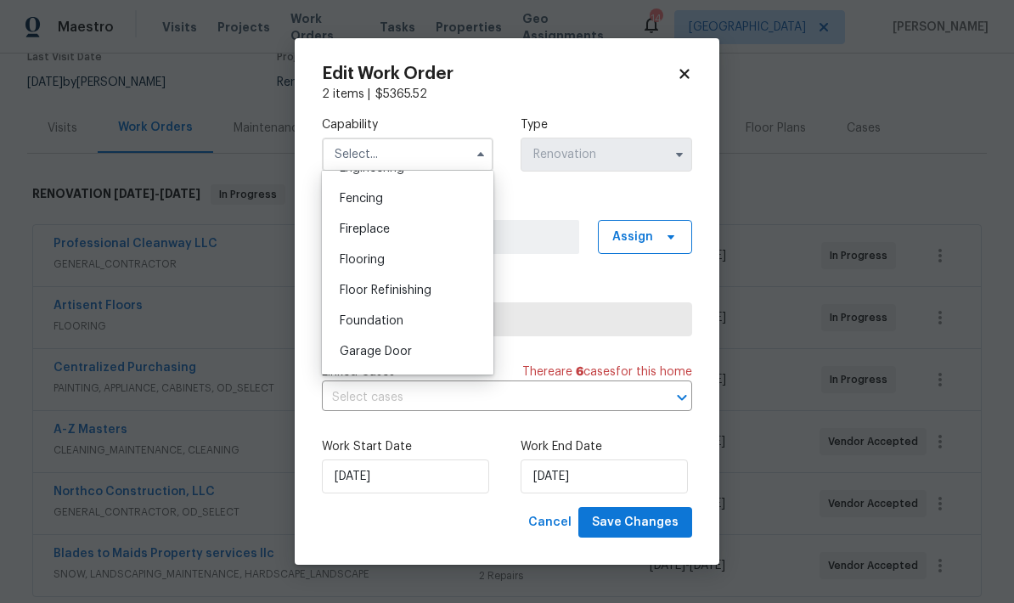
scroll to position [597, 0]
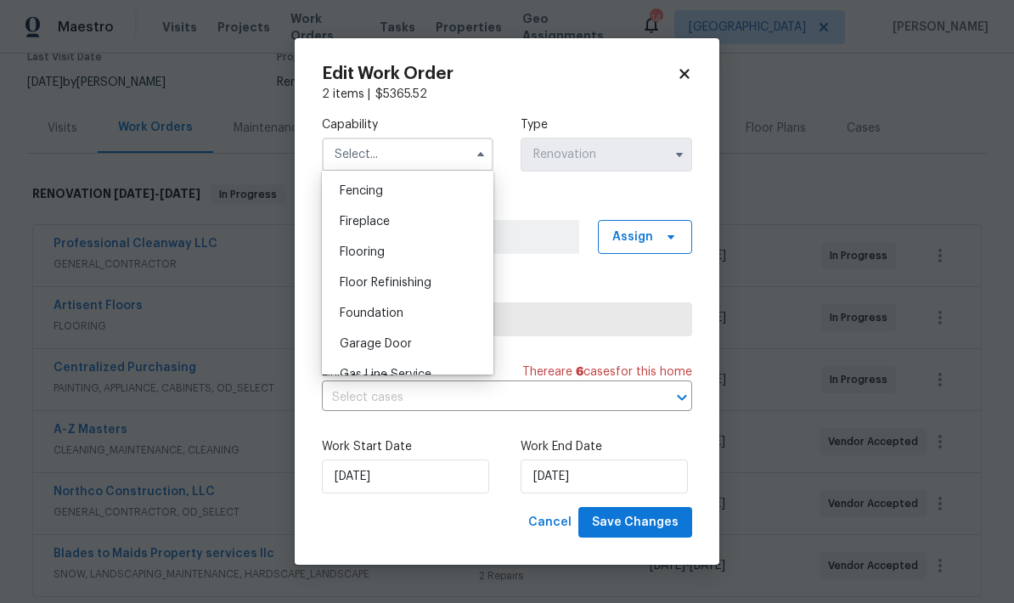
click at [336, 256] on div "Flooring" at bounding box center [407, 252] width 163 height 31
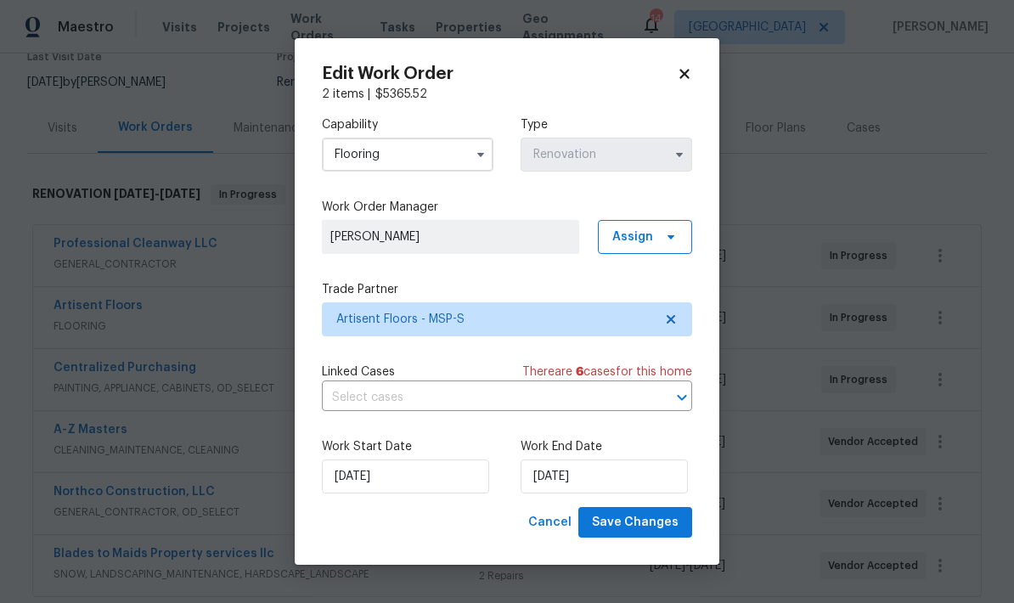
type input "Flooring"
click at [635, 525] on span "Save Changes" at bounding box center [635, 522] width 87 height 21
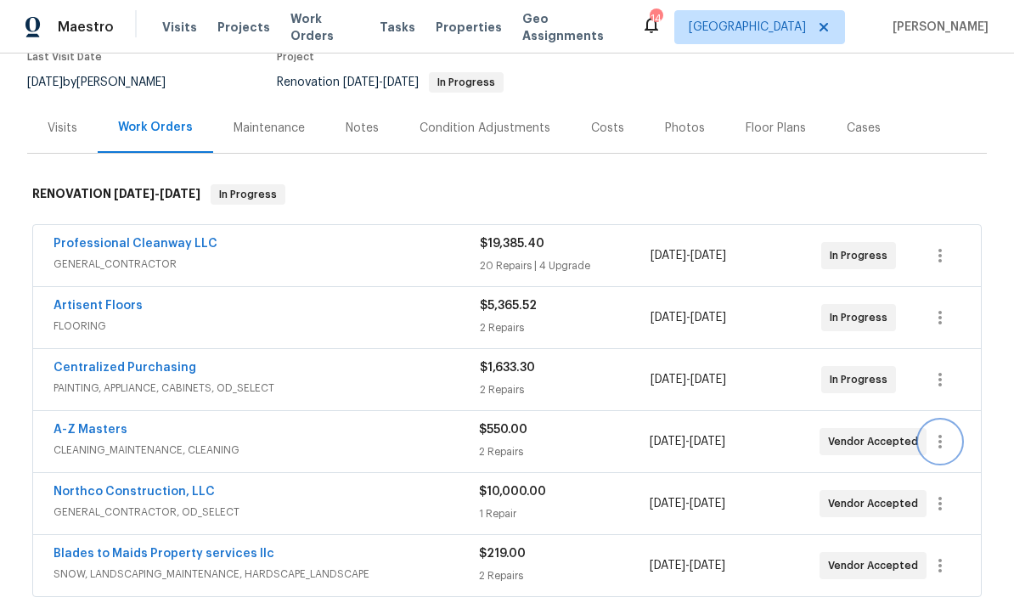
click at [944, 431] on icon "button" at bounding box center [940, 441] width 20 height 20
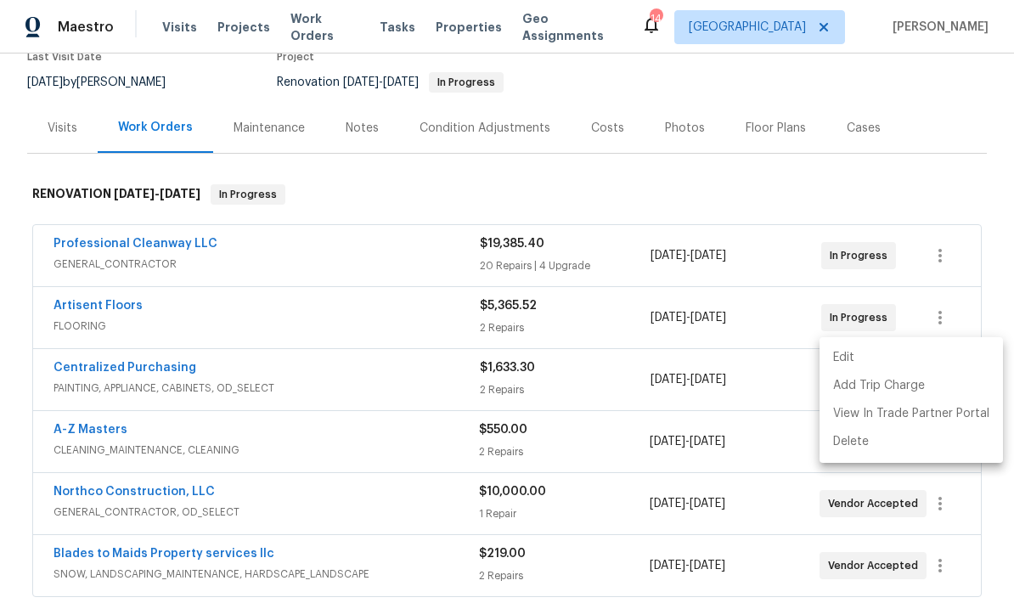
click at [846, 358] on li "Edit" at bounding box center [910, 358] width 183 height 28
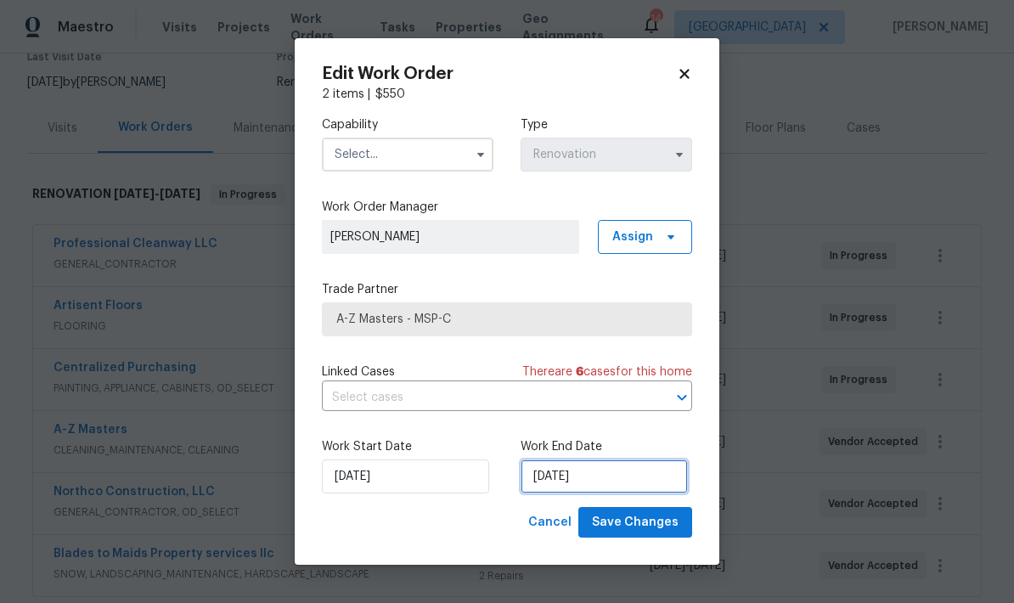
click at [550, 477] on input "[DATE]" at bounding box center [603, 476] width 167 height 34
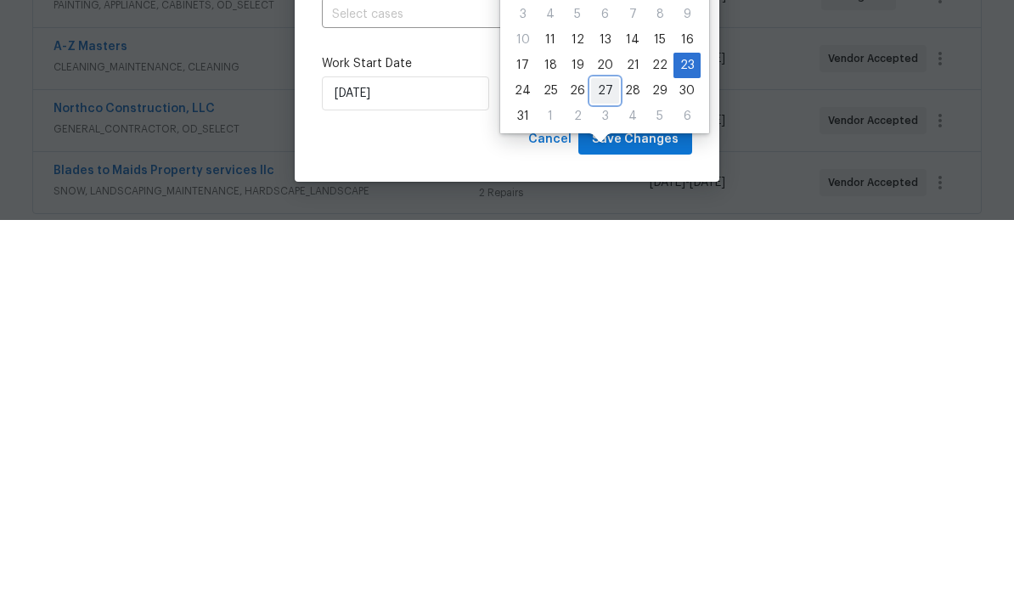
click at [599, 462] on div "27" at bounding box center [605, 474] width 28 height 24
type input "8/27/2025"
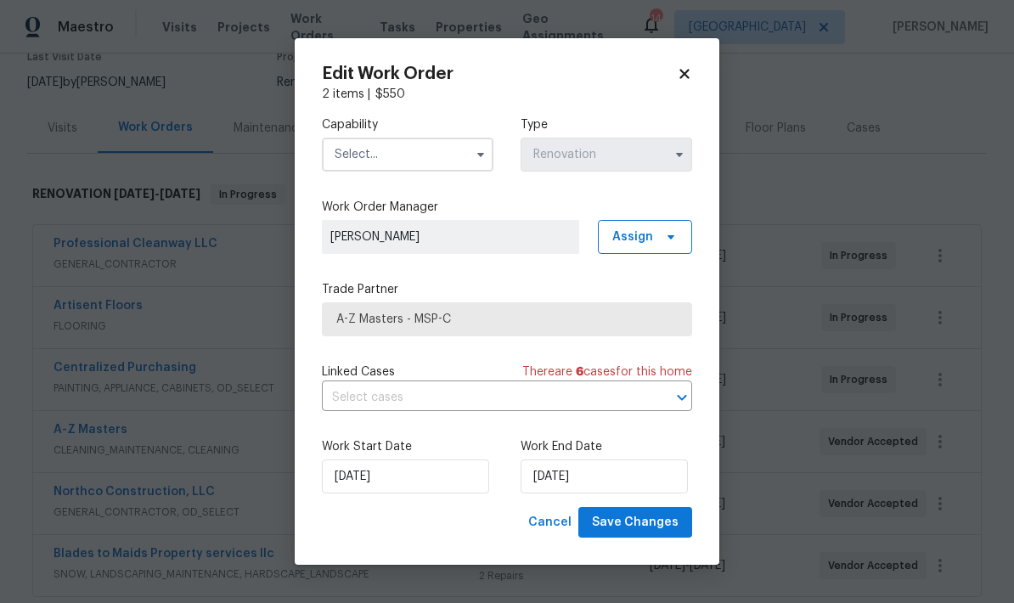
click at [340, 155] on input "text" at bounding box center [407, 155] width 171 height 34
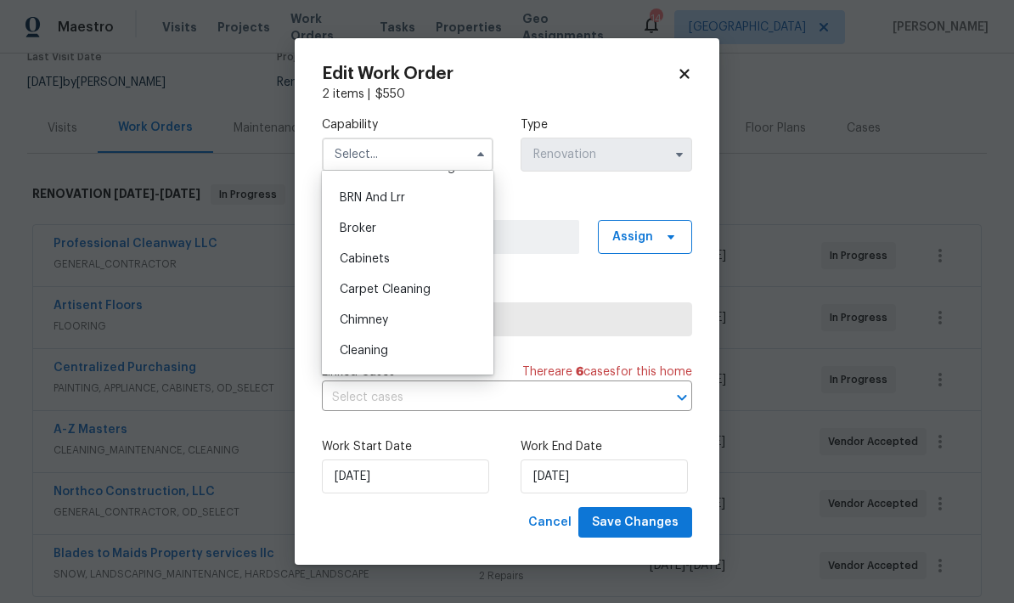
scroll to position [111, 0]
click at [345, 324] on span "Cleaning" at bounding box center [364, 323] width 48 height 12
type input "Cleaning"
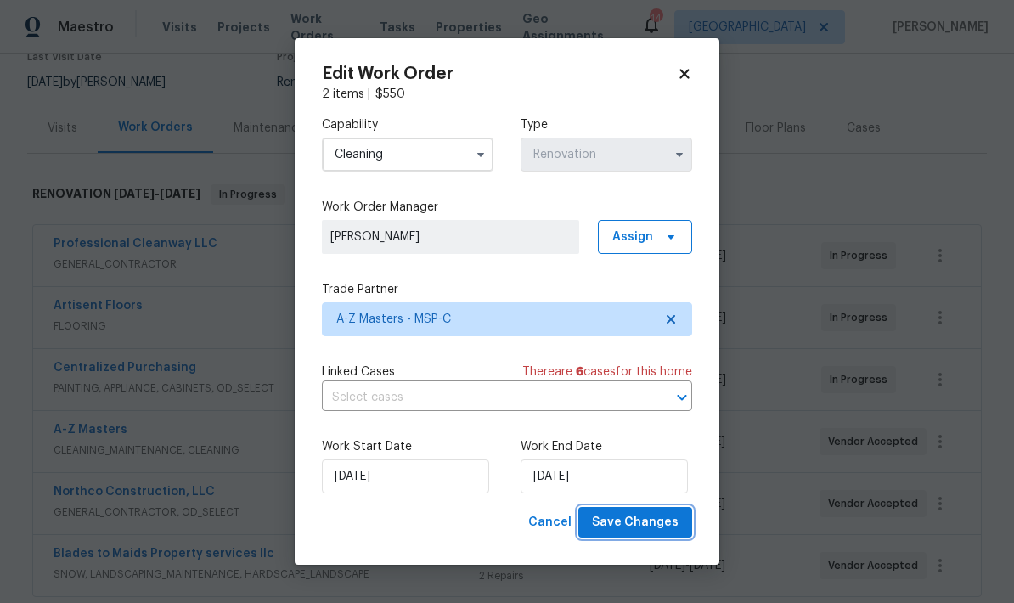
click at [635, 528] on span "Save Changes" at bounding box center [635, 522] width 87 height 21
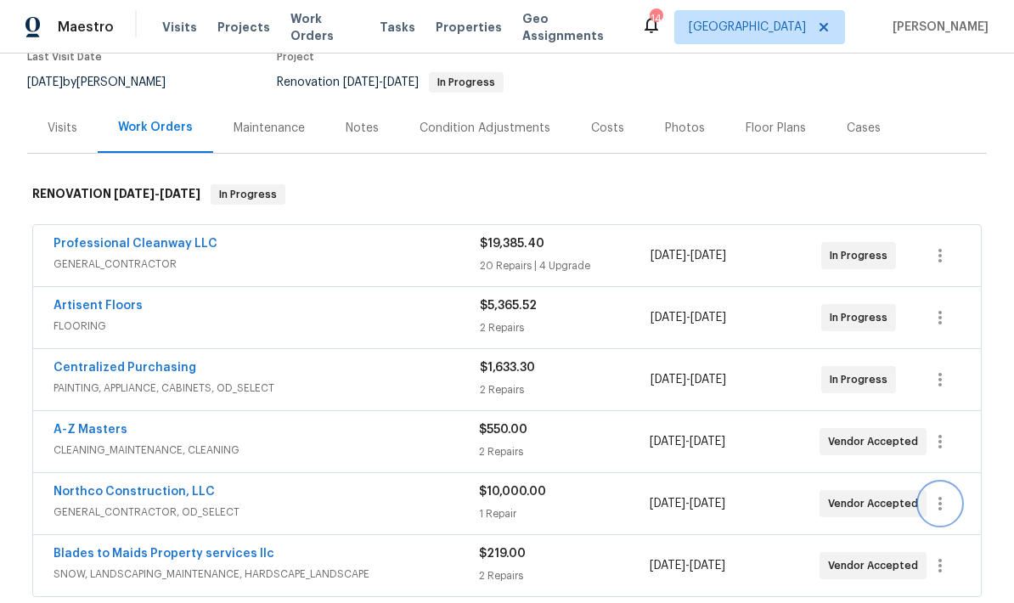
click at [947, 493] on icon "button" at bounding box center [940, 503] width 20 height 20
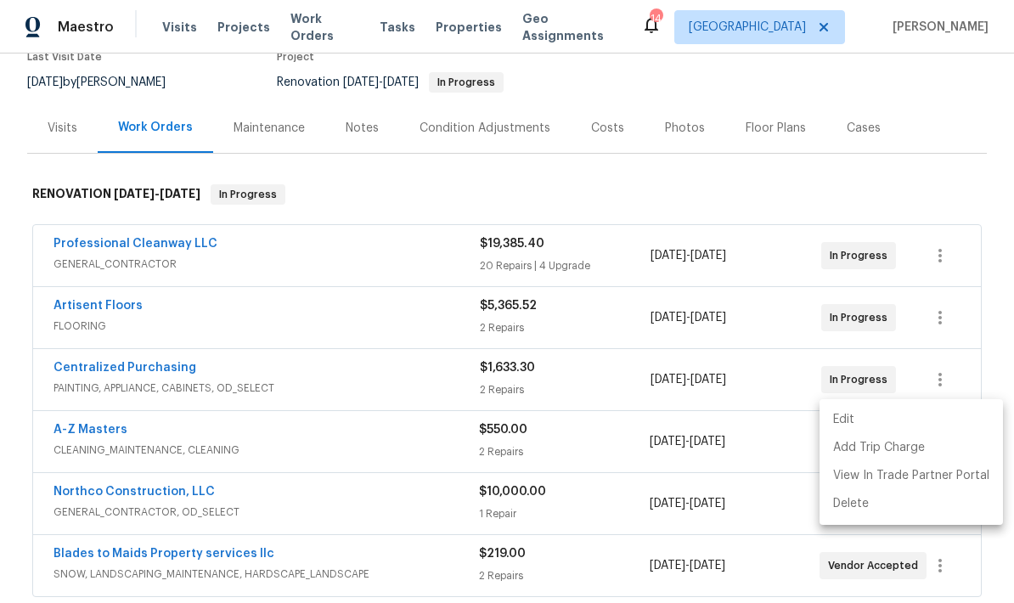
click at [846, 424] on li "Edit" at bounding box center [910, 420] width 183 height 28
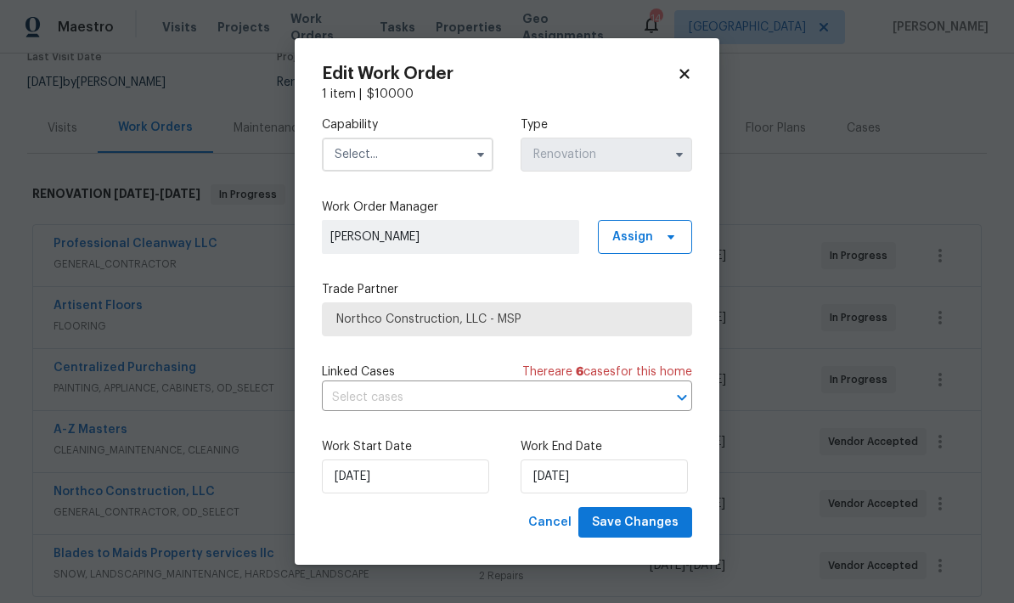
click at [340, 151] on input "text" at bounding box center [407, 155] width 171 height 34
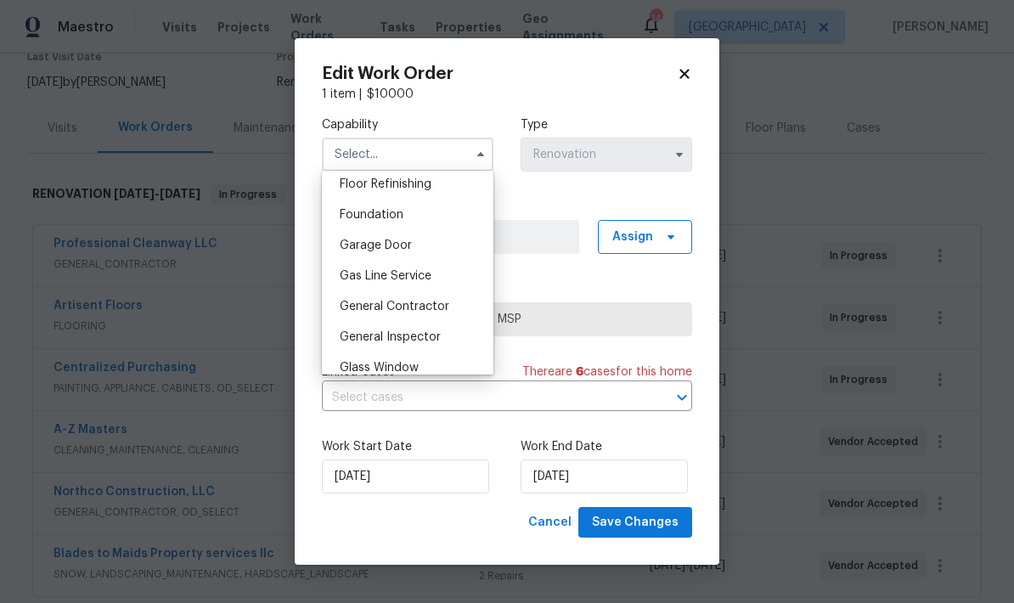
scroll to position [699, 0]
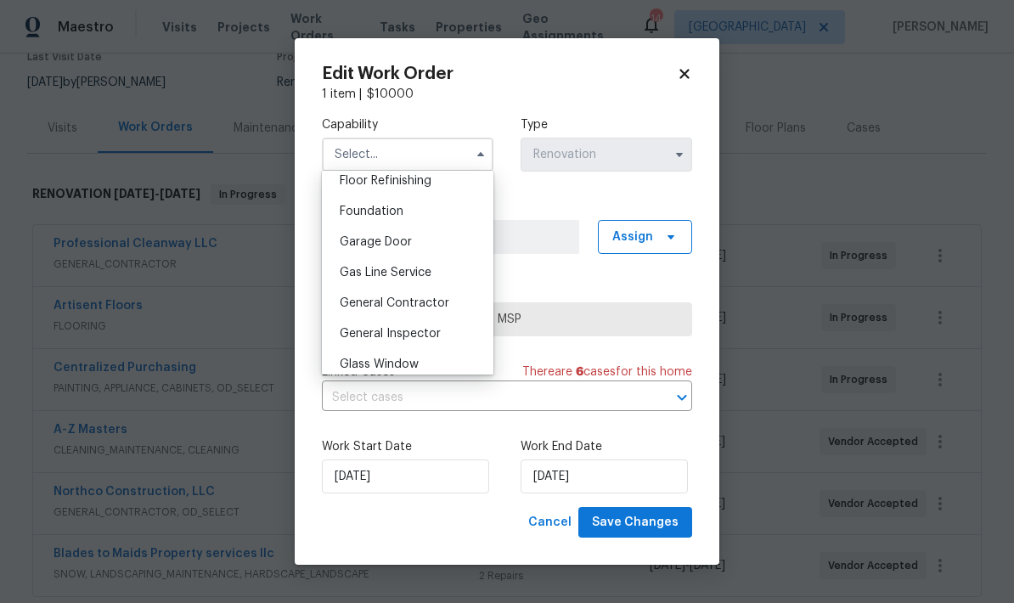
click at [341, 306] on span "General Contractor" at bounding box center [395, 303] width 110 height 12
type input "General Contractor"
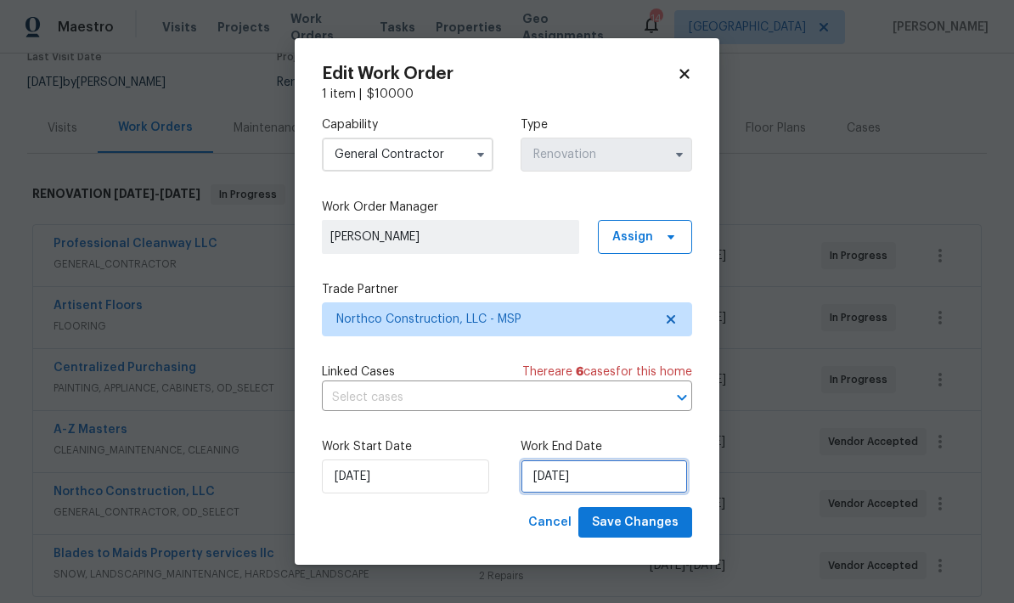
click at [614, 479] on input "[DATE]" at bounding box center [603, 476] width 167 height 34
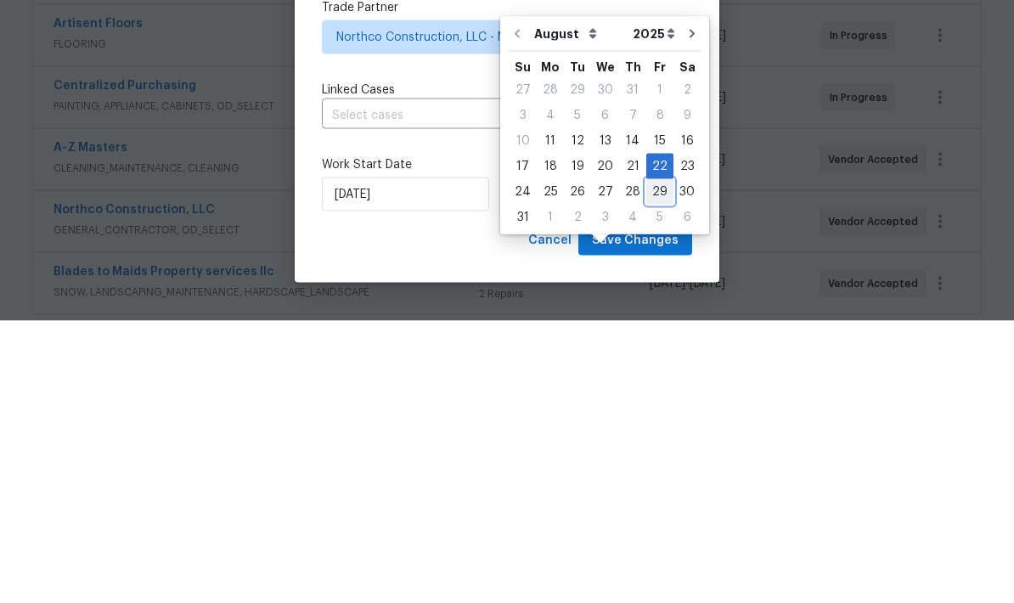
click at [646, 462] on div "29" at bounding box center [659, 474] width 27 height 24
type input "8/29/2025"
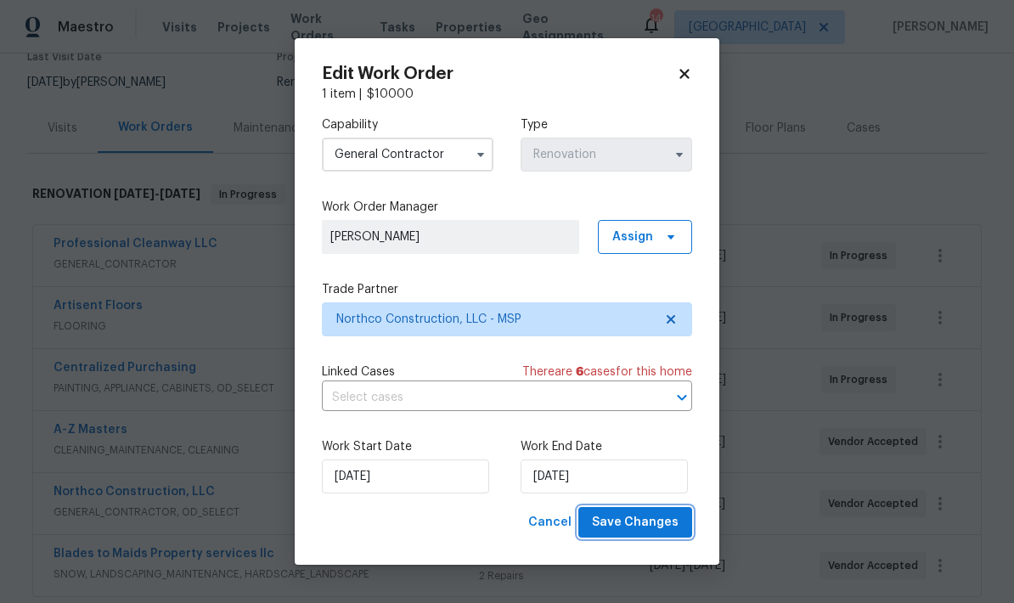
click at [632, 522] on span "Save Changes" at bounding box center [635, 522] width 87 height 21
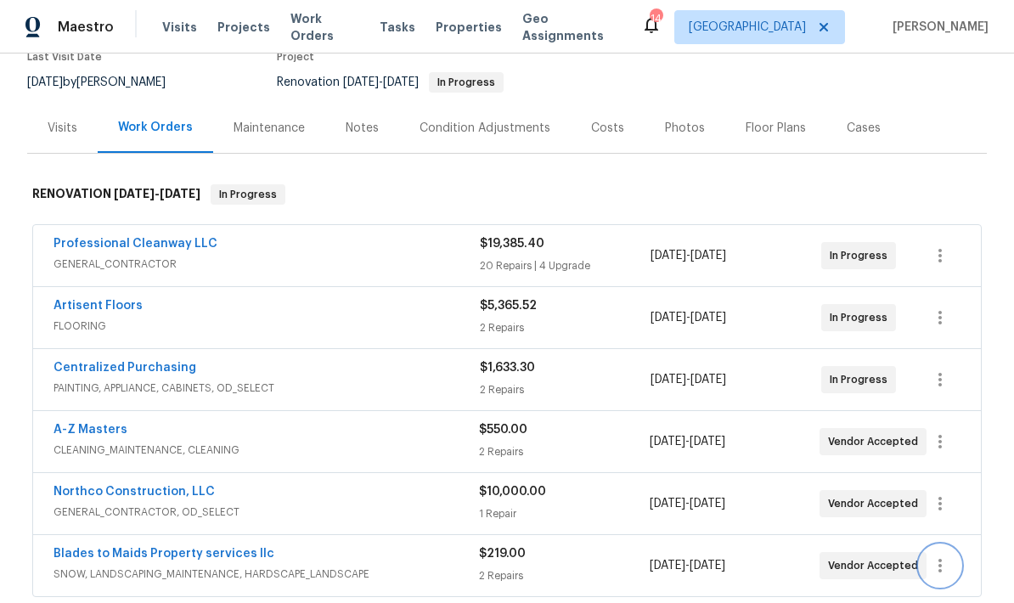
click at [947, 555] on icon "button" at bounding box center [940, 565] width 20 height 20
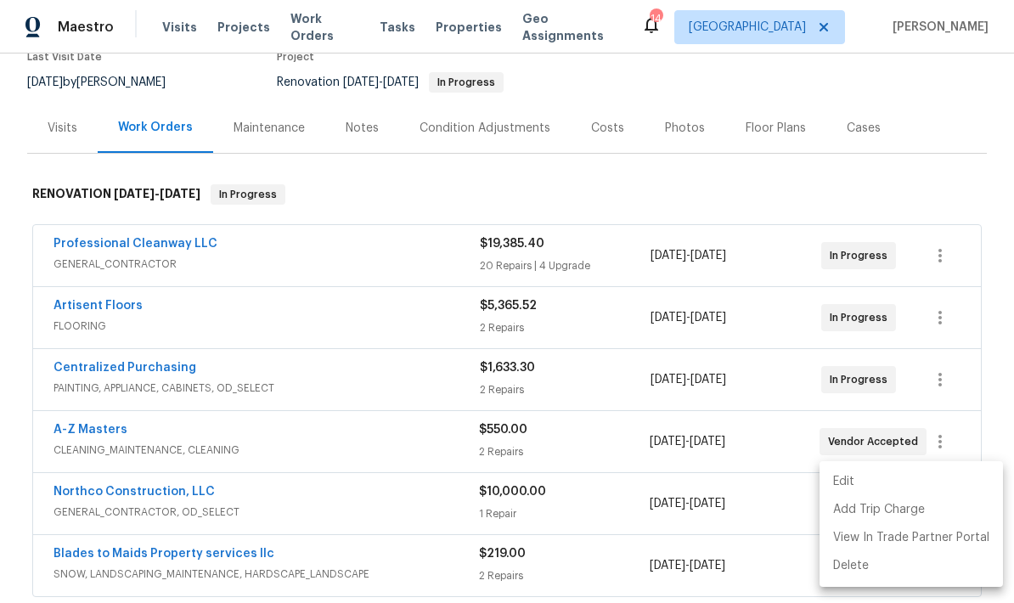
click at [836, 482] on li "Edit" at bounding box center [910, 482] width 183 height 28
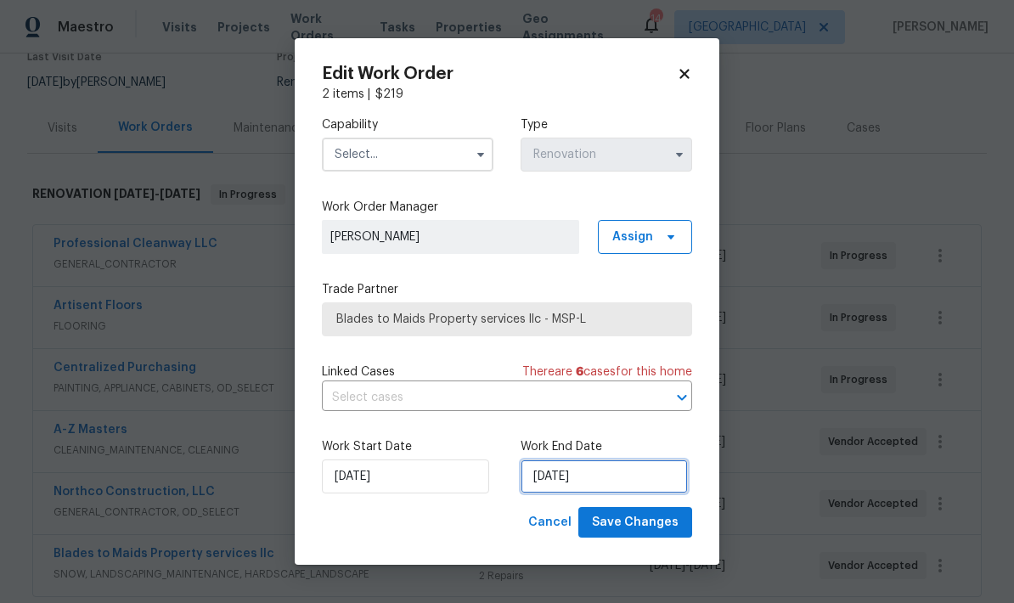
click at [605, 480] on input "[DATE]" at bounding box center [603, 476] width 167 height 34
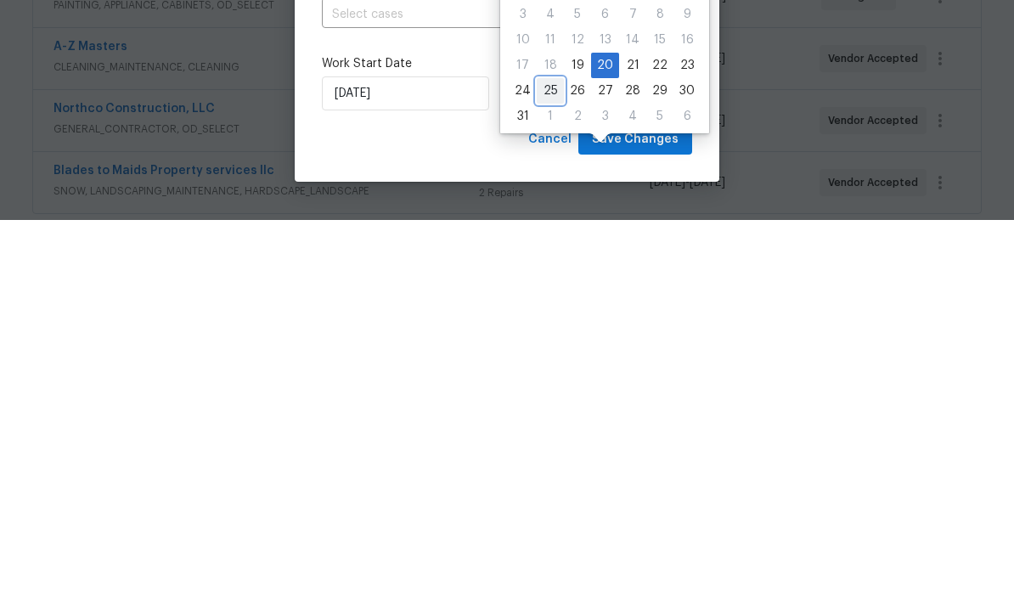
click at [541, 462] on div "25" at bounding box center [550, 474] width 27 height 24
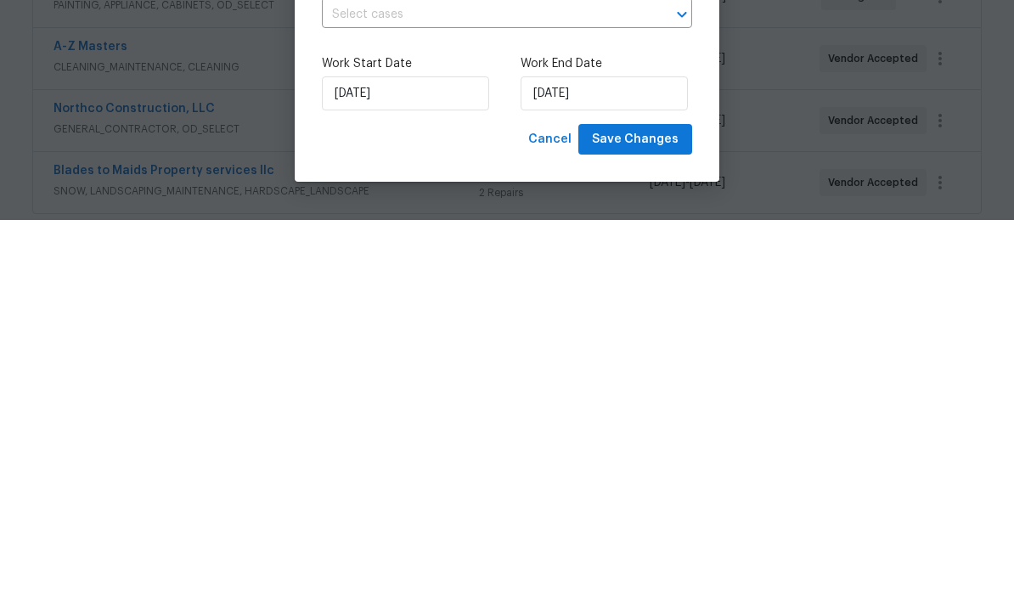
type input "[DATE]"
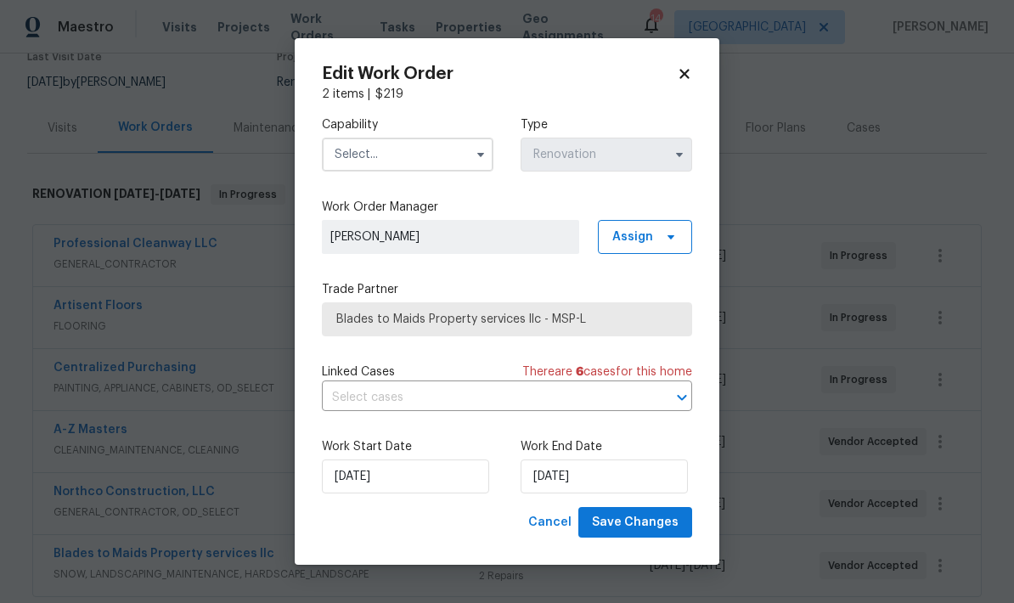
click at [348, 158] on input "text" at bounding box center [407, 155] width 171 height 34
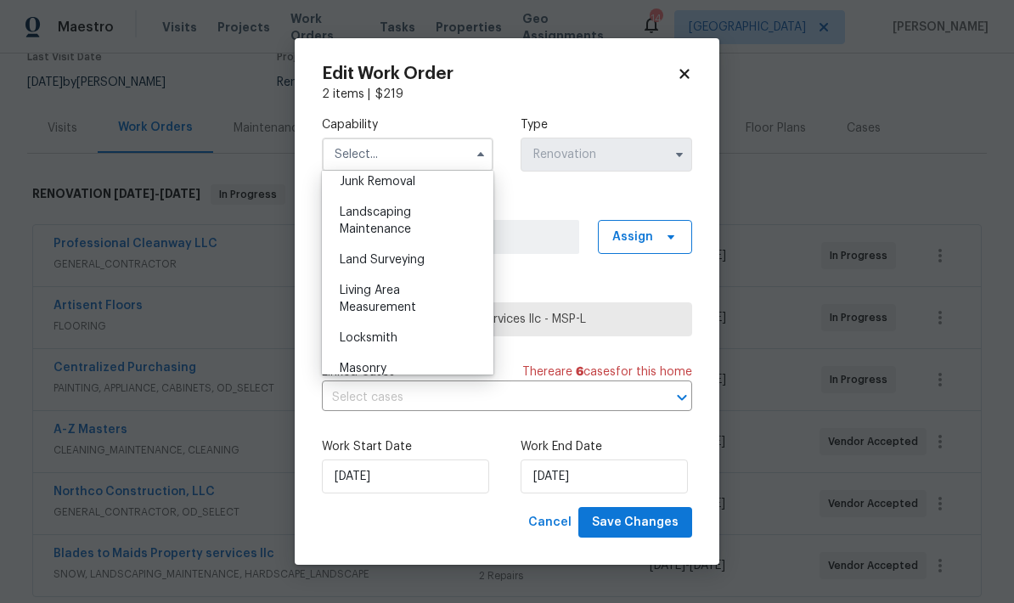
scroll to position [1092, 0]
click at [349, 227] on span "Landscaping Maintenance" at bounding box center [375, 224] width 71 height 29
type input "Landscaping Maintenance"
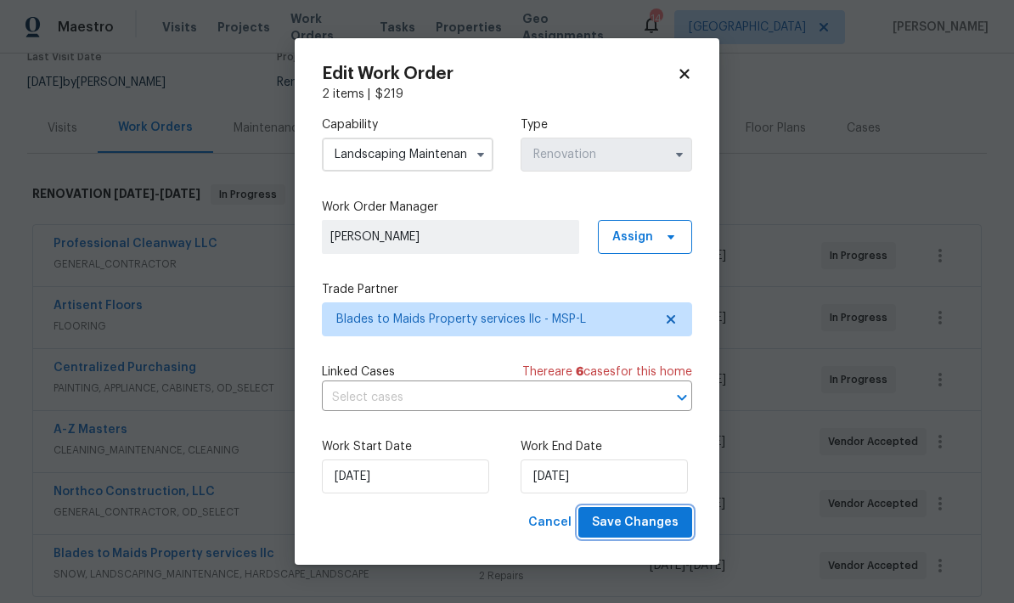
click at [641, 520] on span "Save Changes" at bounding box center [635, 522] width 87 height 21
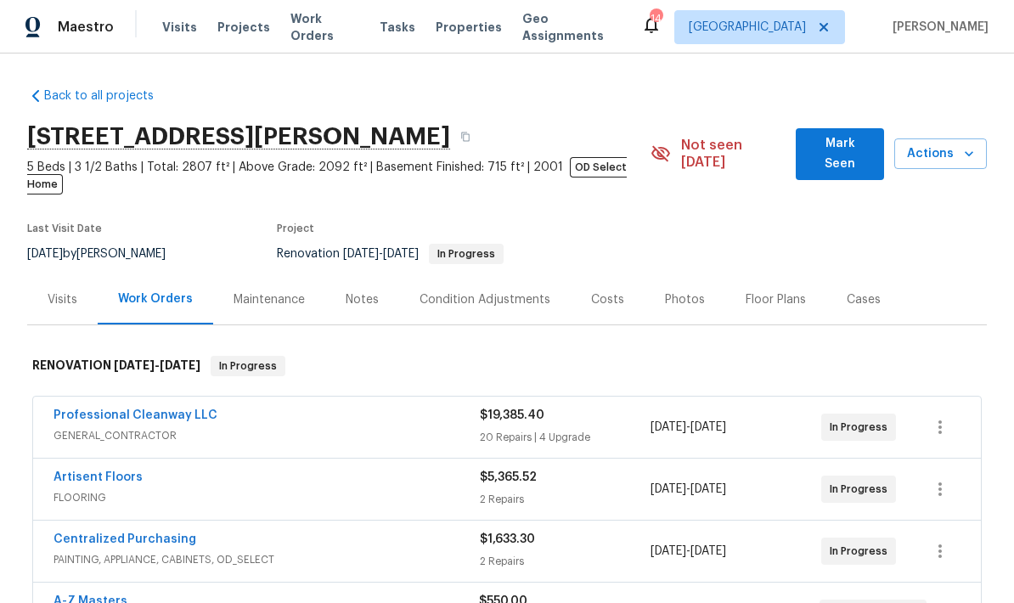
click at [358, 291] on div "Notes" at bounding box center [362, 299] width 33 height 17
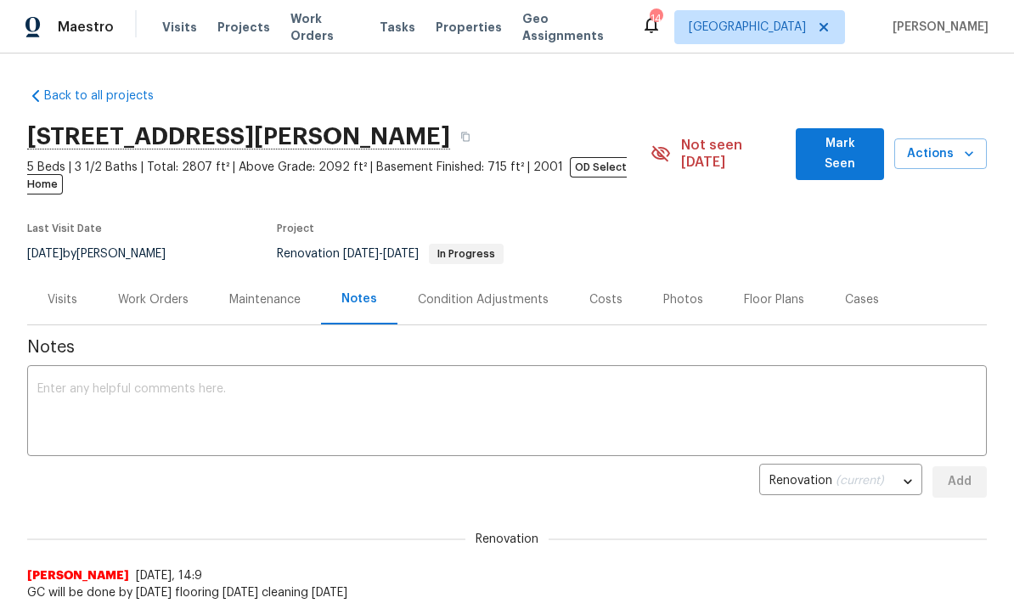
click at [62, 383] on textarea at bounding box center [506, 412] width 939 height 59
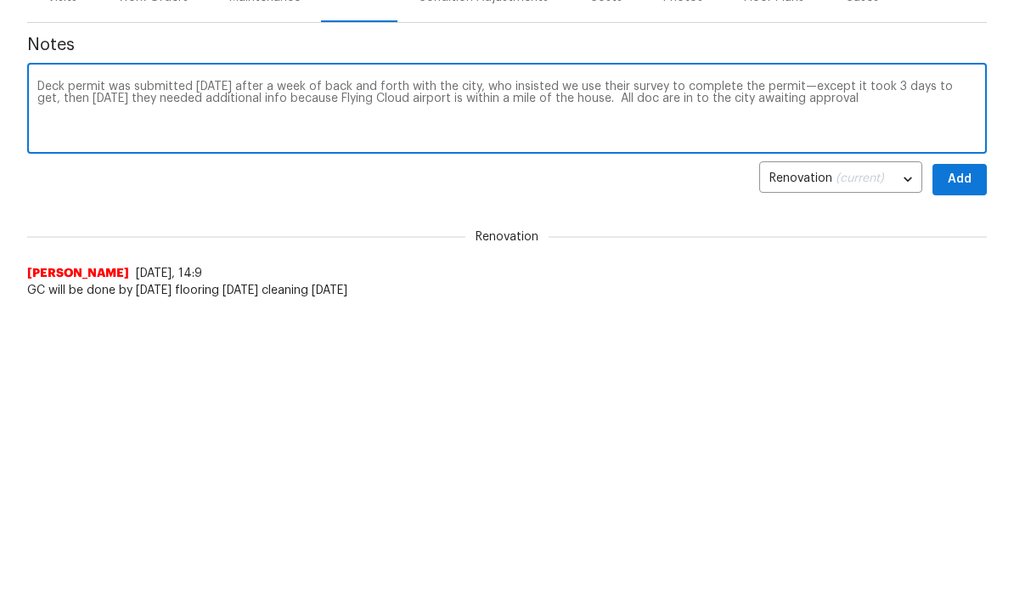
type textarea "Deck permit was submitted Monday after a week of back and forth with the city, …"
click at [963, 471] on span "Add" at bounding box center [959, 481] width 27 height 21
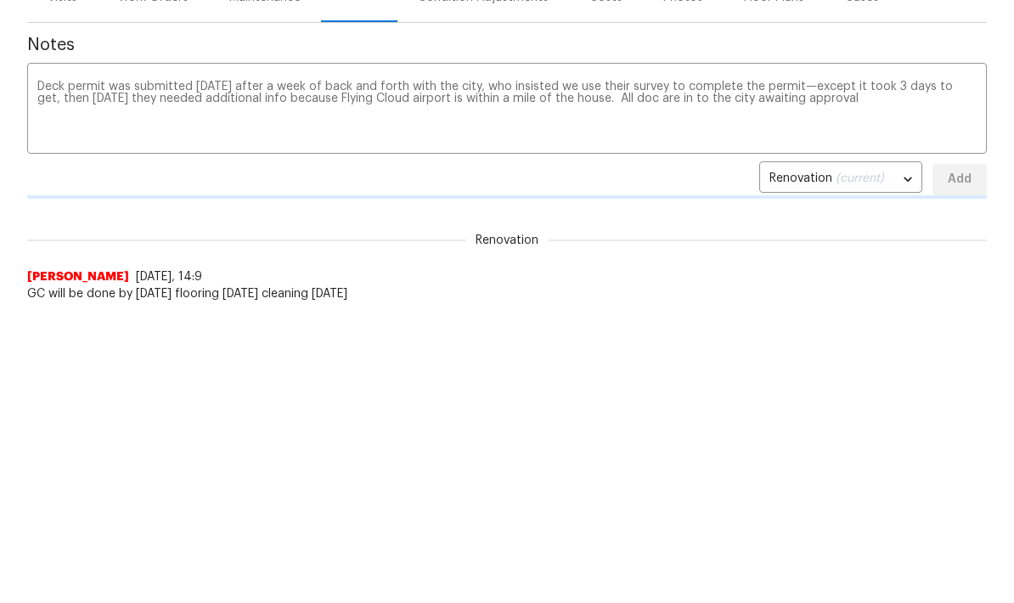
scroll to position [302, 0]
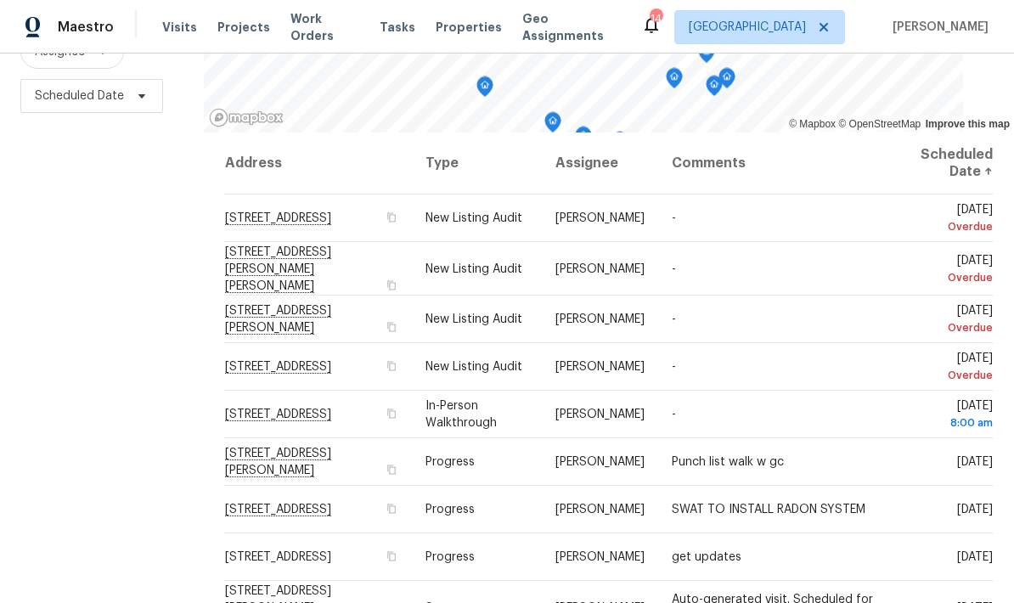
scroll to position [225, 0]
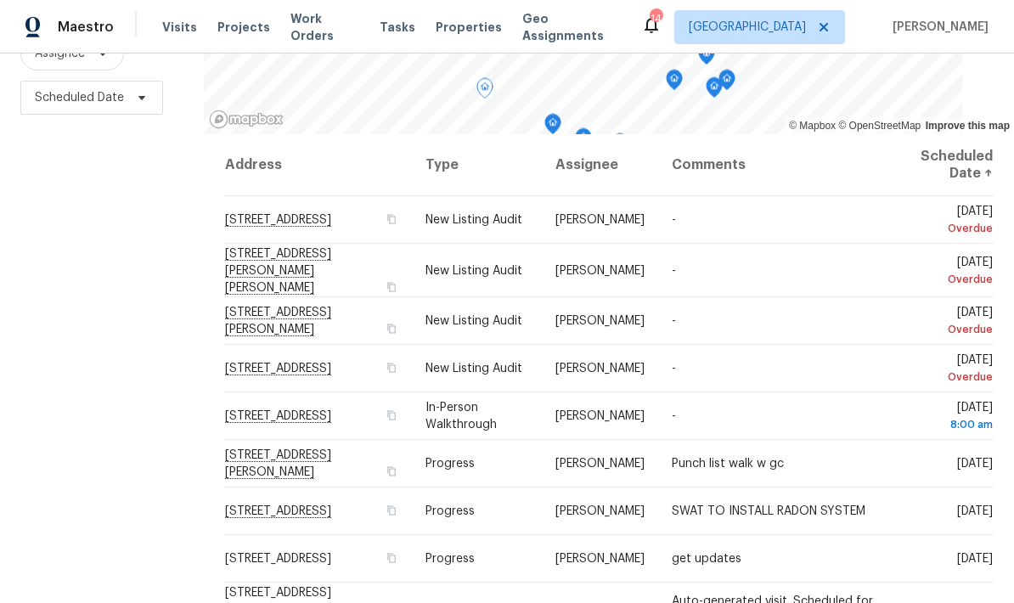
click at [0, 0] on span at bounding box center [0, 0] width 0 height 0
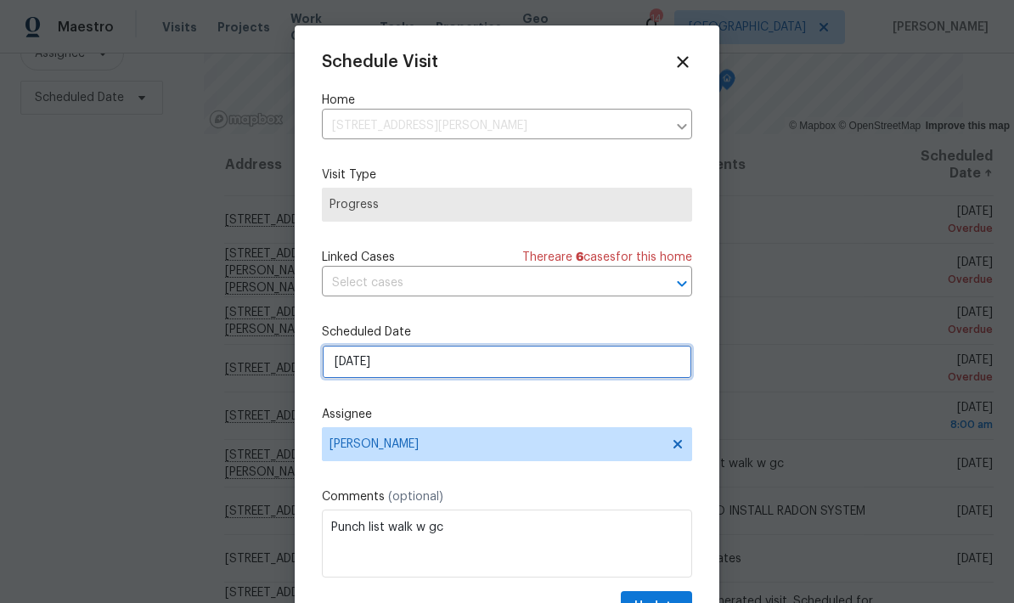
click at [374, 357] on input "[DATE]" at bounding box center [507, 362] width 370 height 34
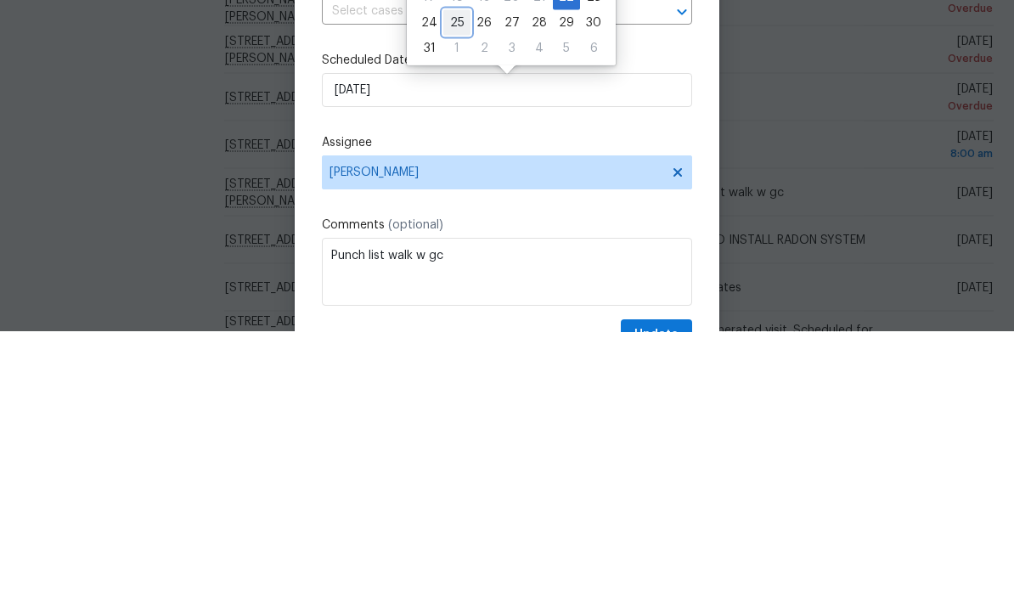
click at [452, 282] on div "25" at bounding box center [456, 294] width 27 height 24
type input "[DATE]"
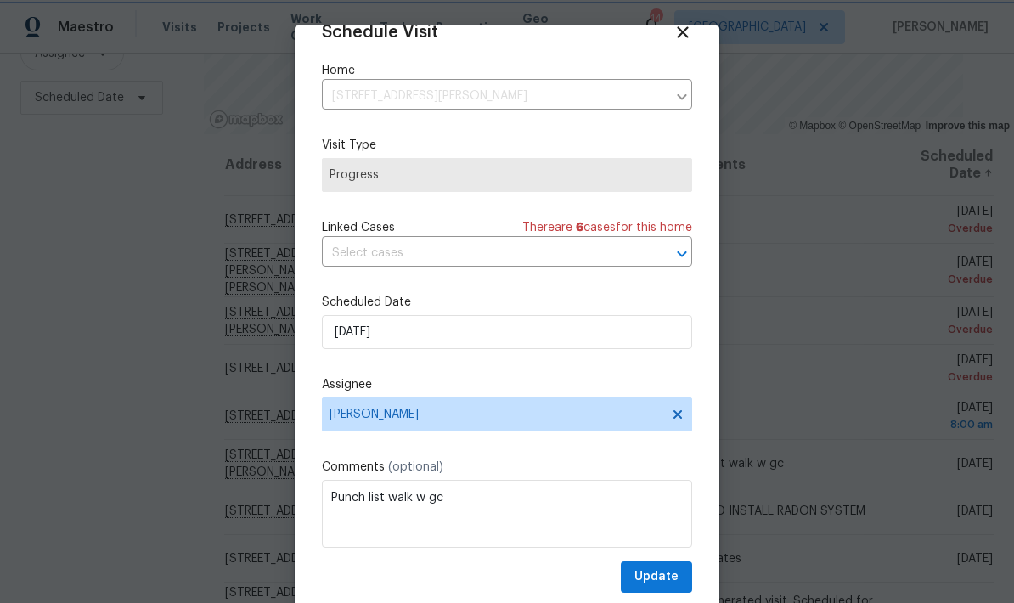
scroll to position [33, 0]
click at [654, 570] on span "Update" at bounding box center [656, 576] width 44 height 21
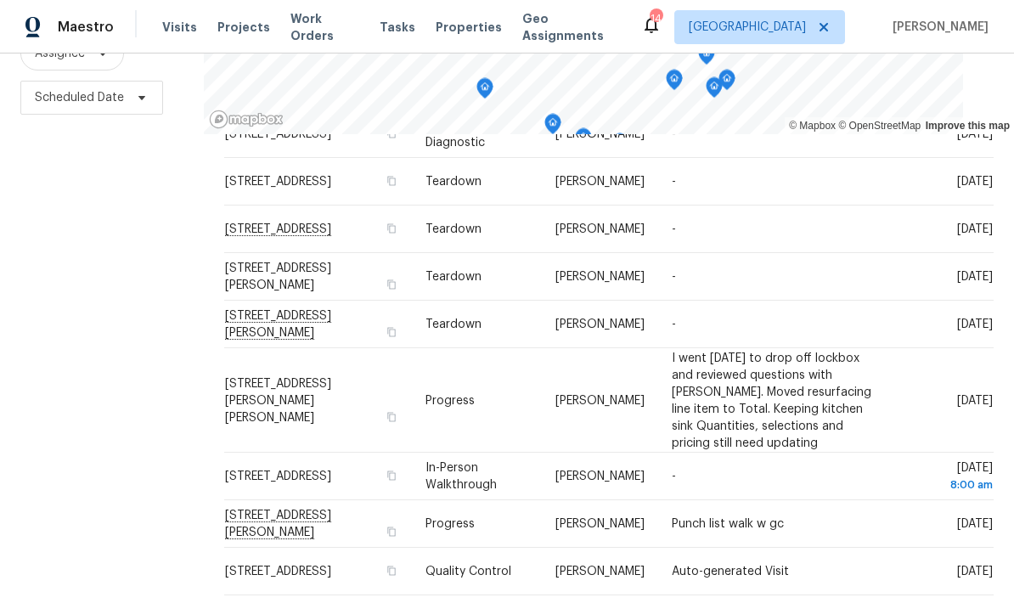
scroll to position [578, 0]
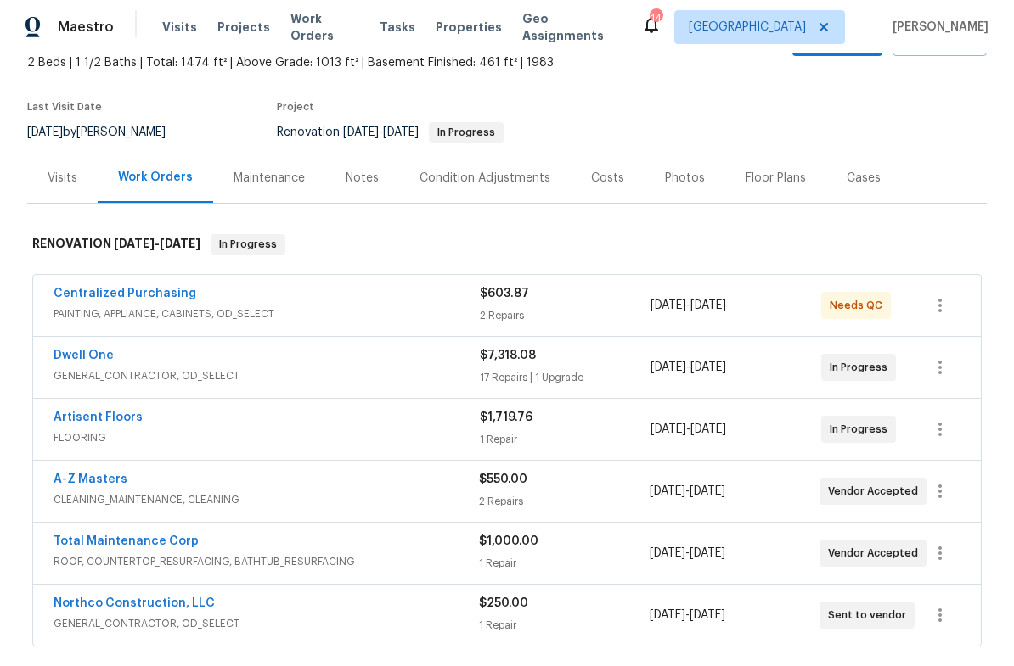
scroll to position [100, 0]
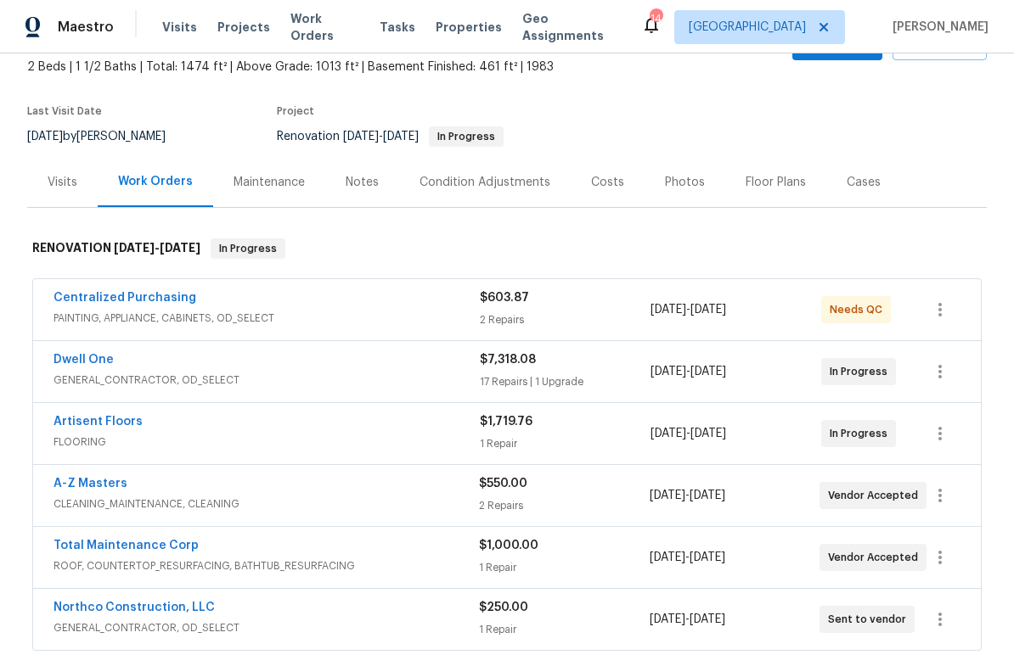
click at [351, 175] on div "Notes" at bounding box center [362, 182] width 33 height 17
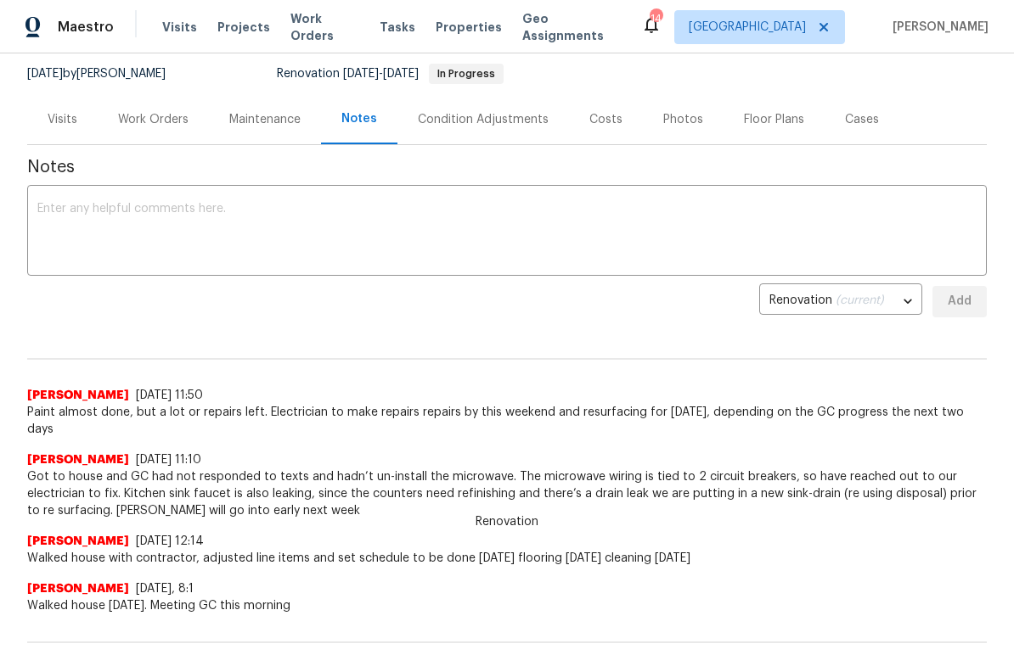
scroll to position [177, 0]
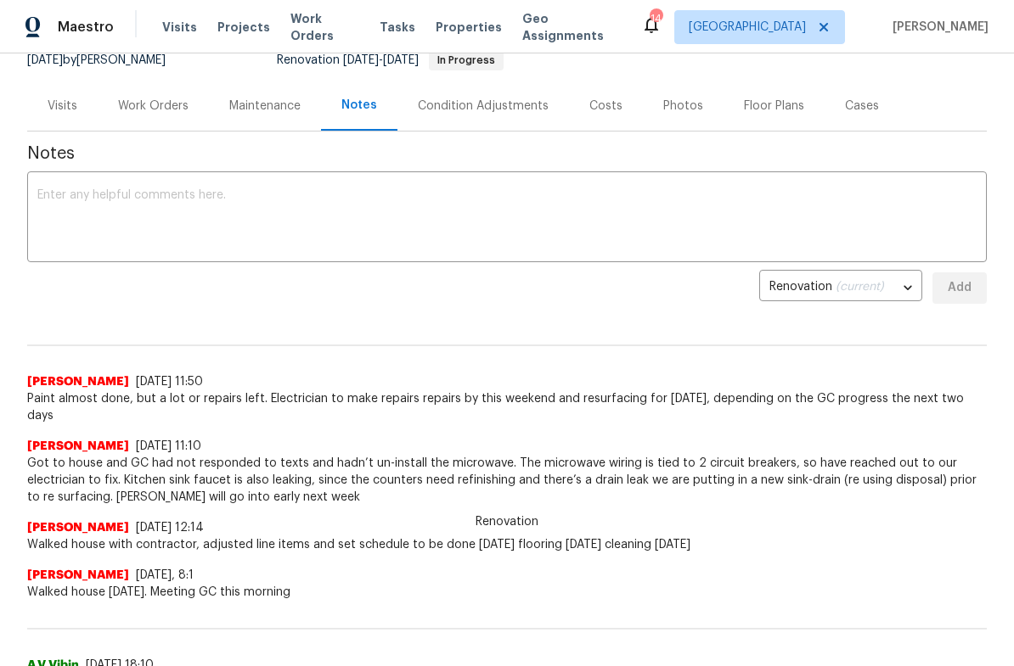
click at [143, 103] on div "Work Orders" at bounding box center [153, 106] width 70 height 17
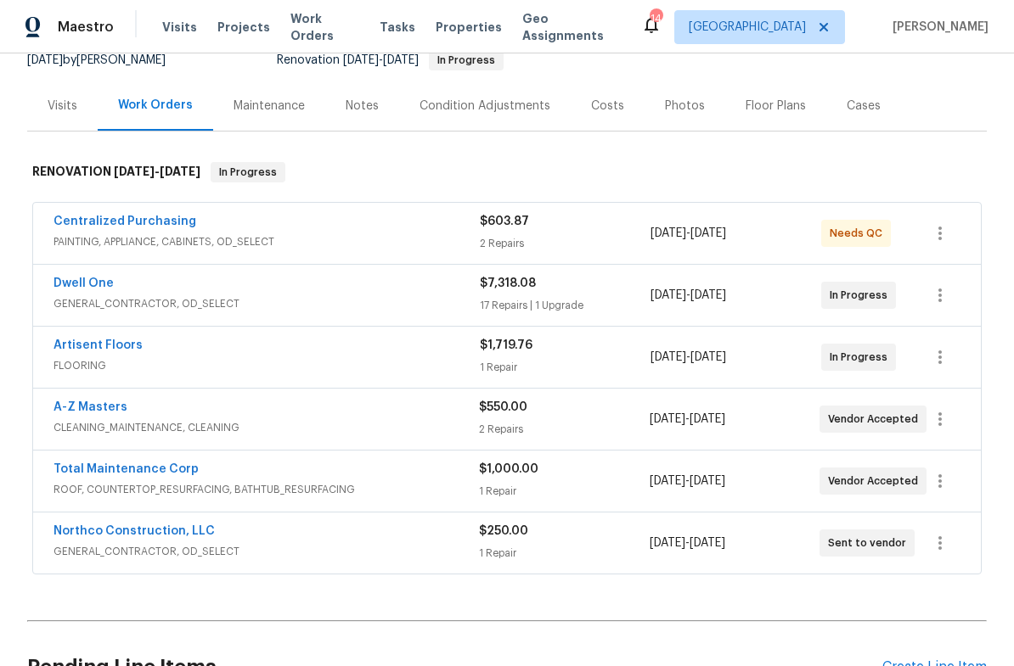
click at [85, 530] on link "Northco Construction, LLC" at bounding box center [133, 531] width 161 height 12
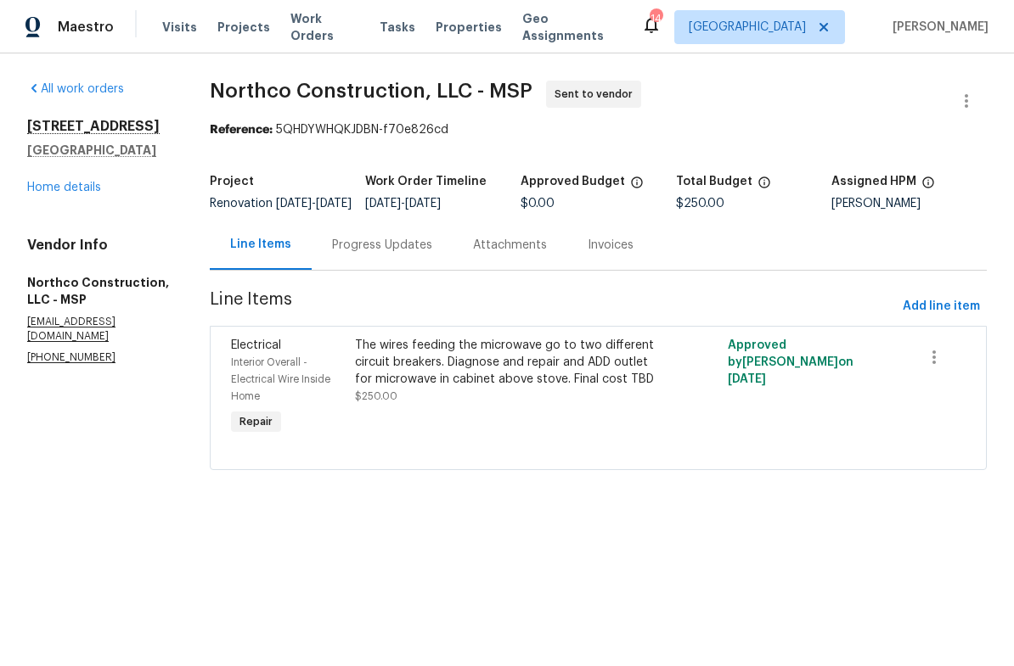
click at [37, 185] on link "Home details" at bounding box center [64, 188] width 74 height 12
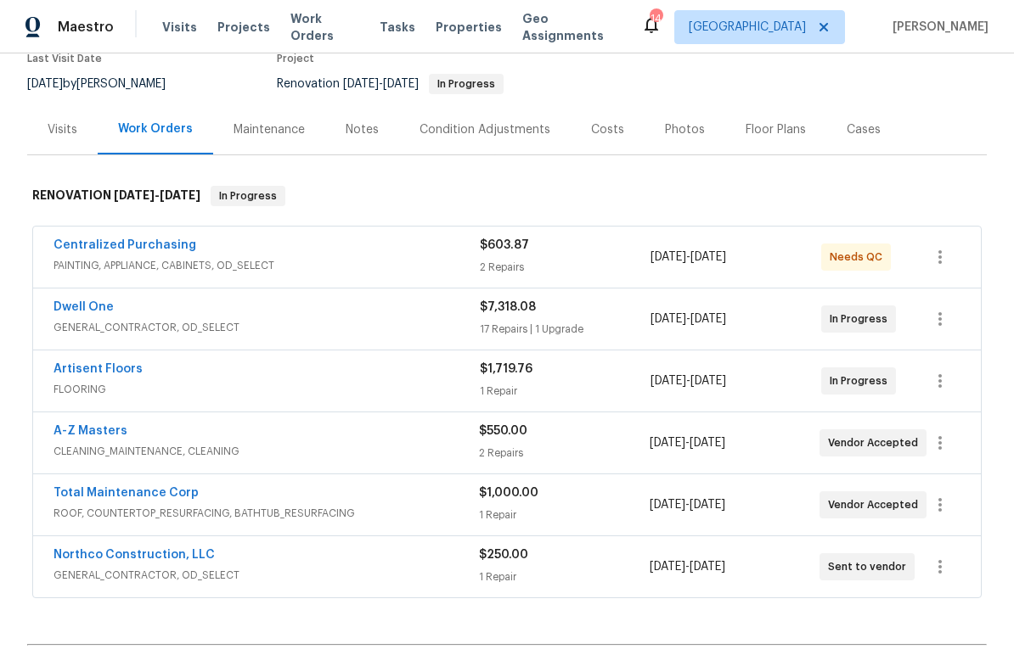
scroll to position [154, 0]
click at [100, 494] on link "Total Maintenance Corp" at bounding box center [125, 492] width 145 height 12
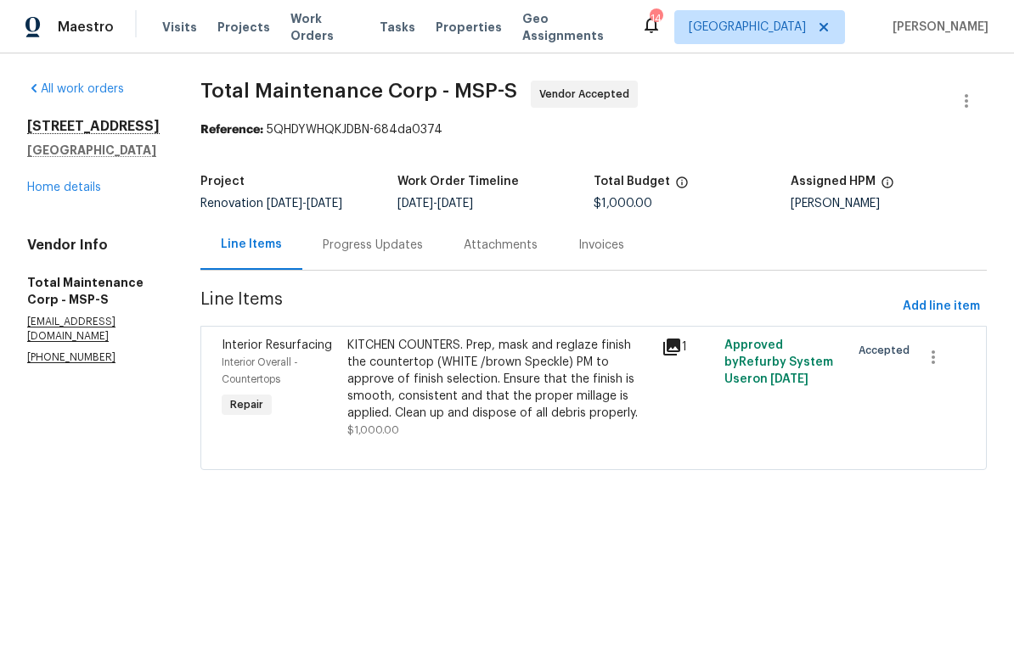
click at [328, 245] on div "Progress Updates" at bounding box center [373, 245] width 100 height 17
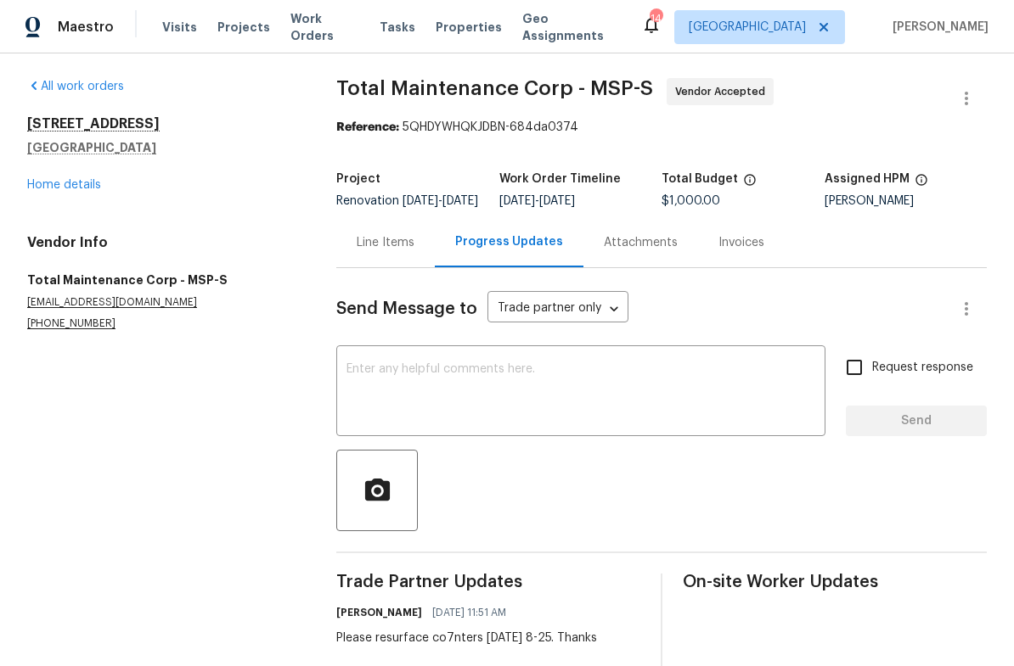
scroll to position [2, 0]
